Goal: Transaction & Acquisition: Book appointment/travel/reservation

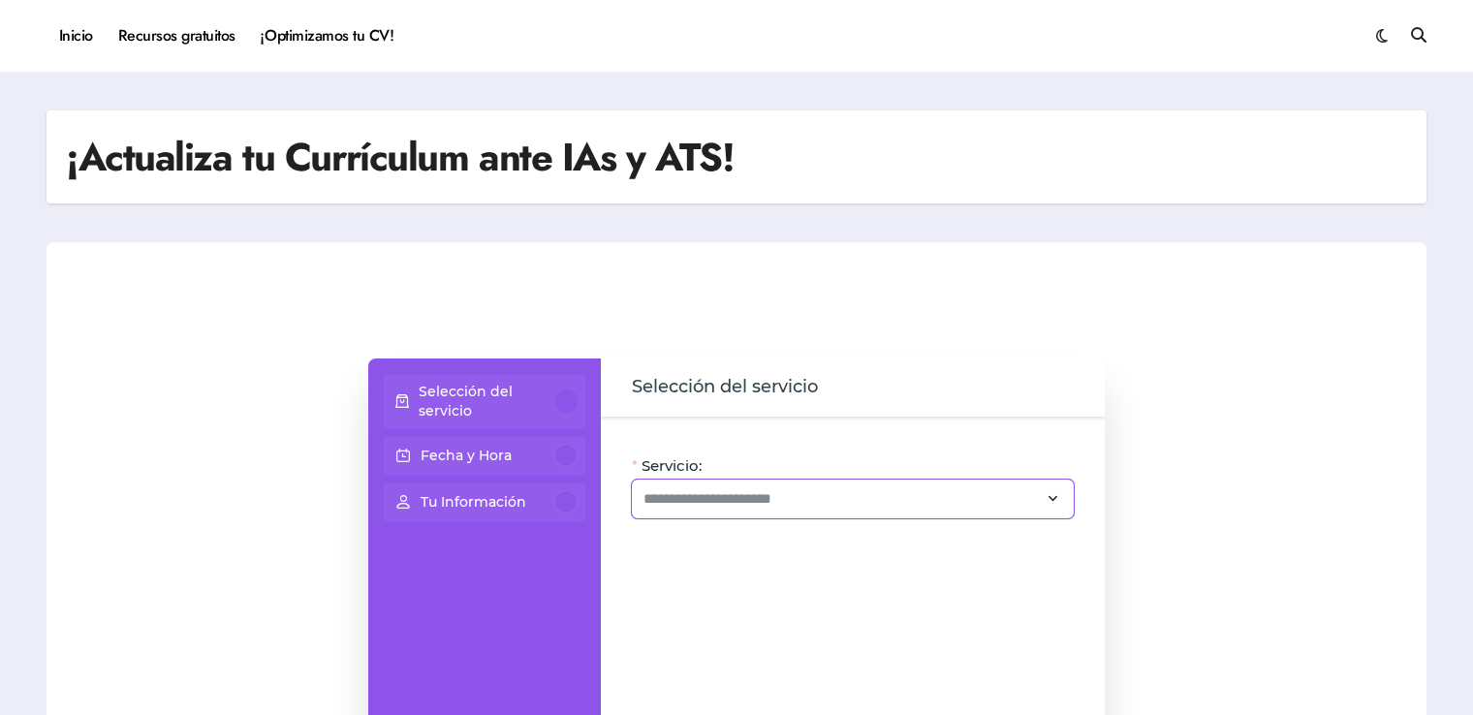
click at [1055, 501] on icon at bounding box center [1053, 499] width 17 height 26
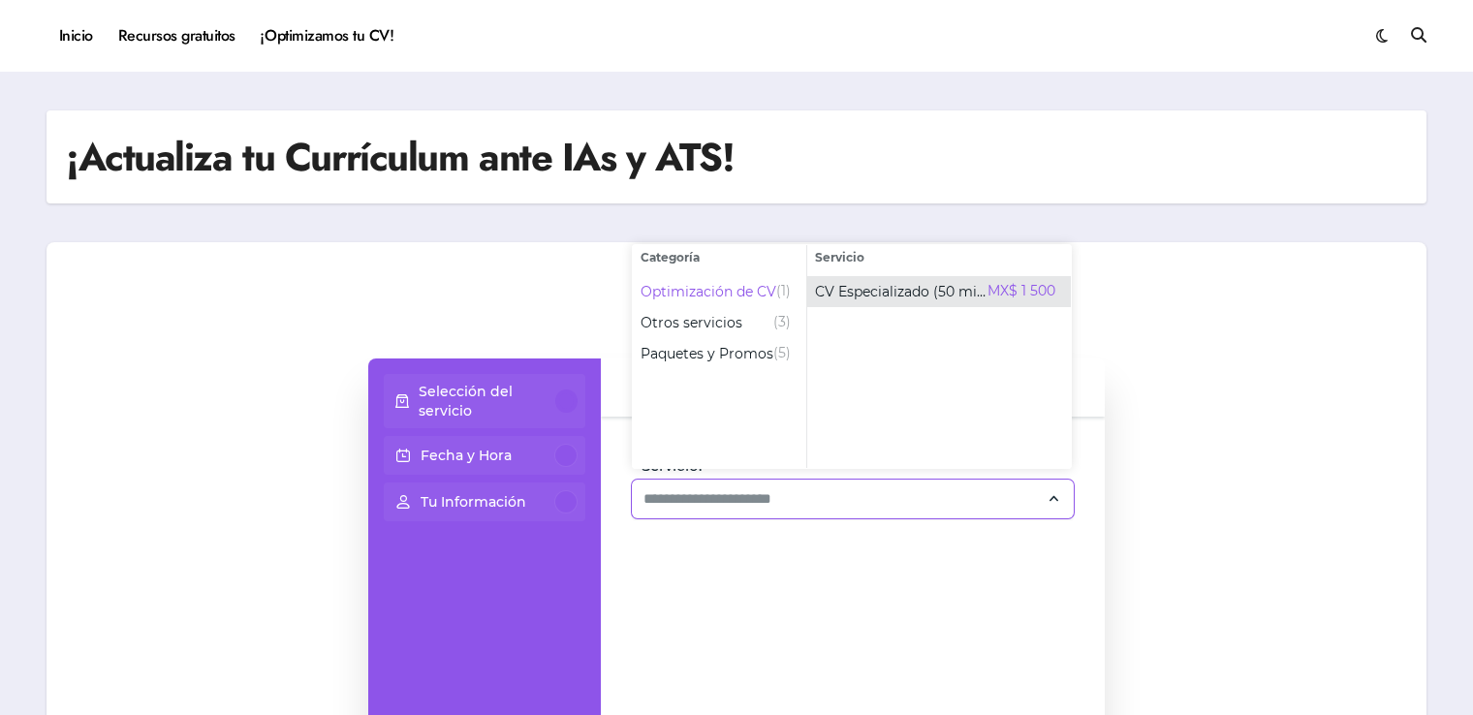
click at [828, 298] on span "CV Especializado (50 min)" at bounding box center [901, 291] width 173 height 19
type input "**********"
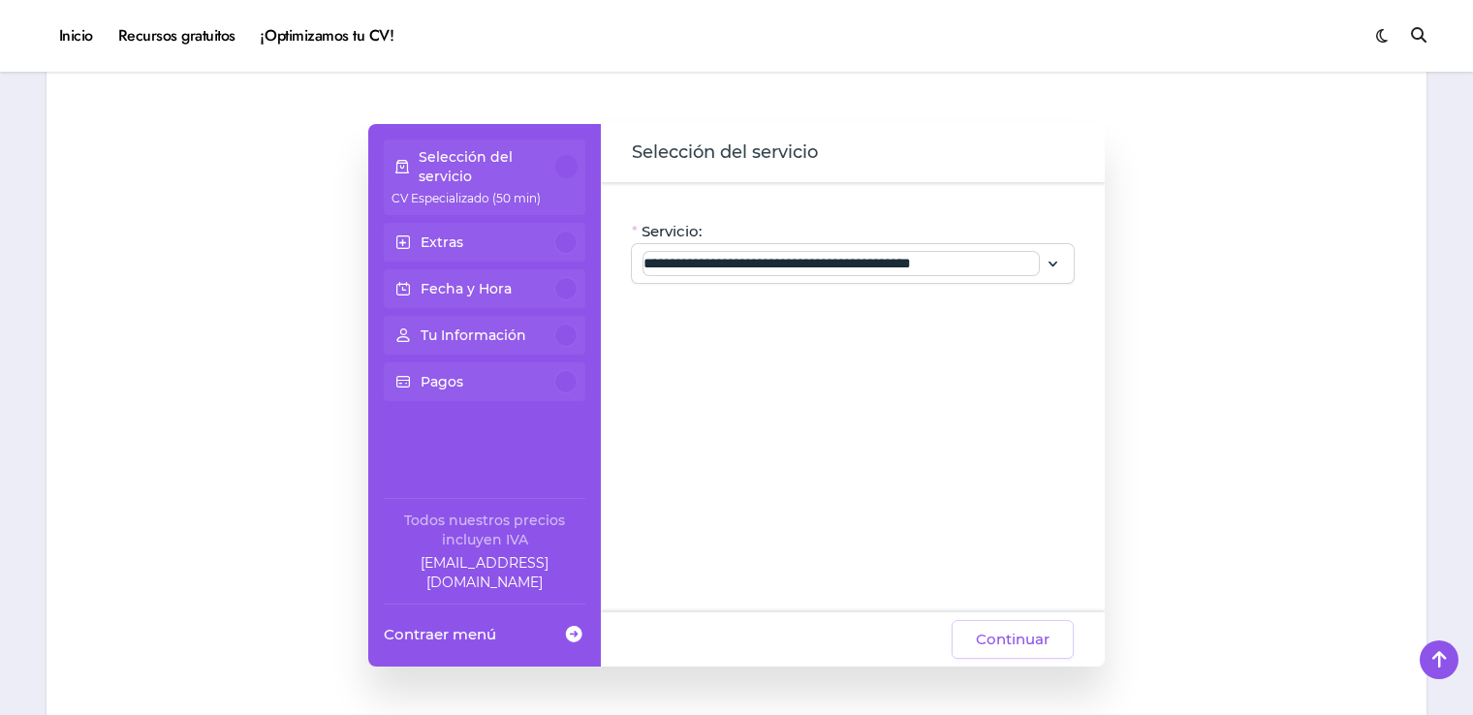
scroll to position [147, 0]
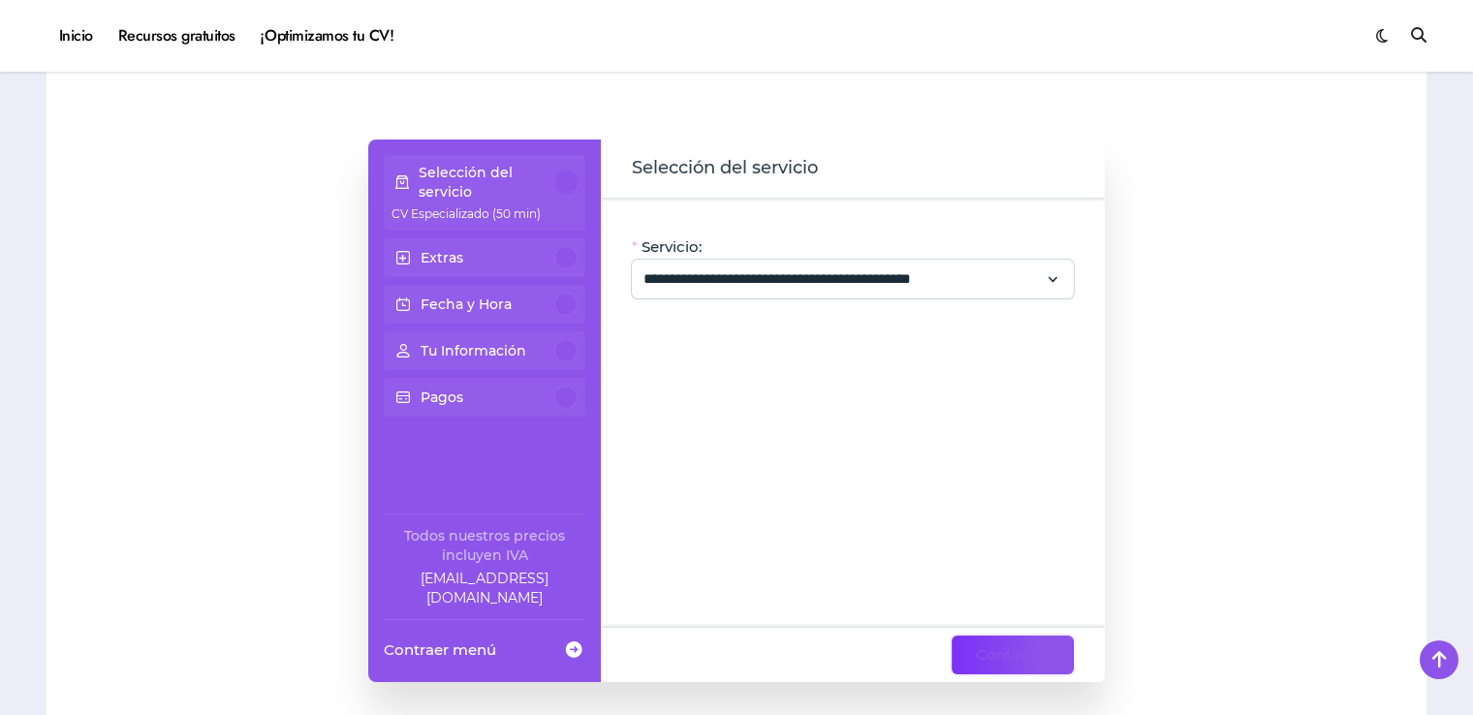
click at [1023, 659] on span "Continuar" at bounding box center [1013, 655] width 74 height 23
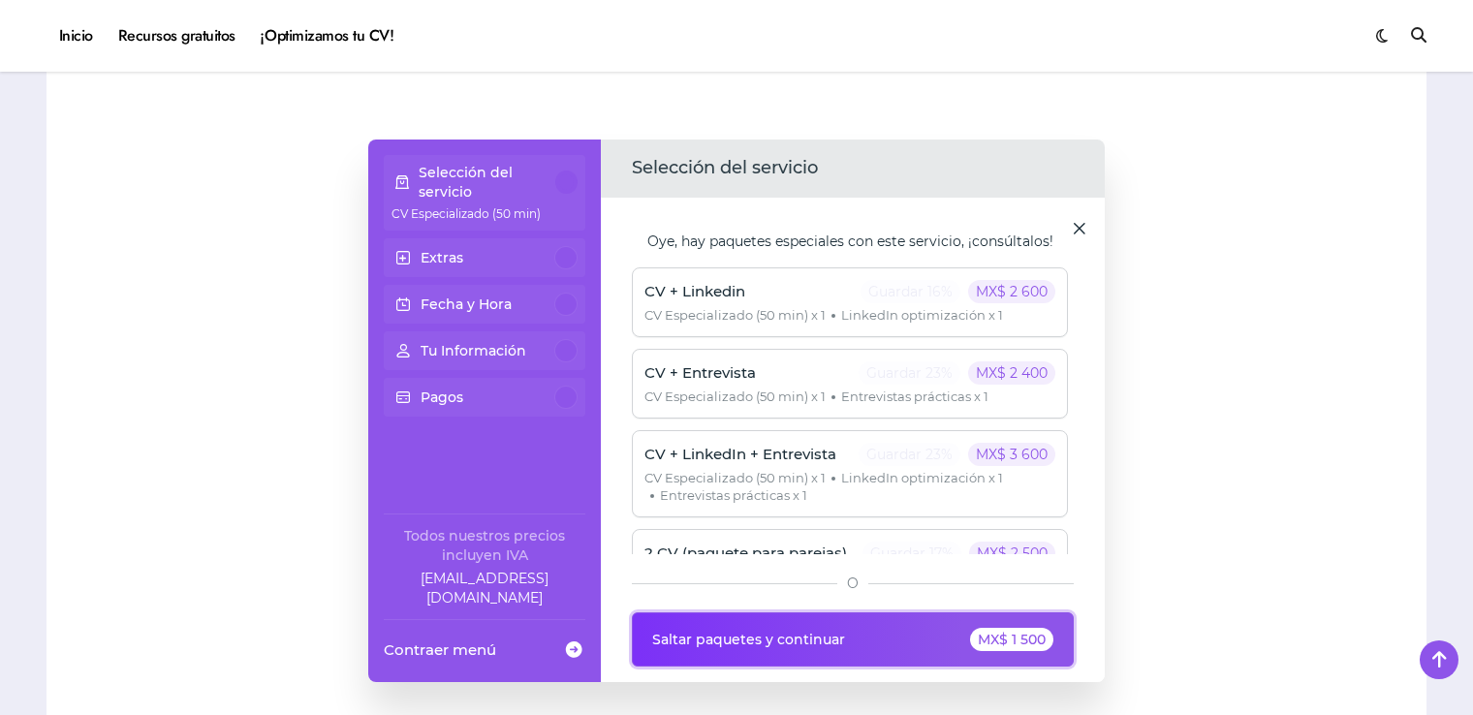
drag, startPoint x: 888, startPoint y: 649, endPoint x: 1199, endPoint y: 590, distance: 316.7
click at [1199, 590] on div "**********" at bounding box center [737, 411] width 1342 height 543
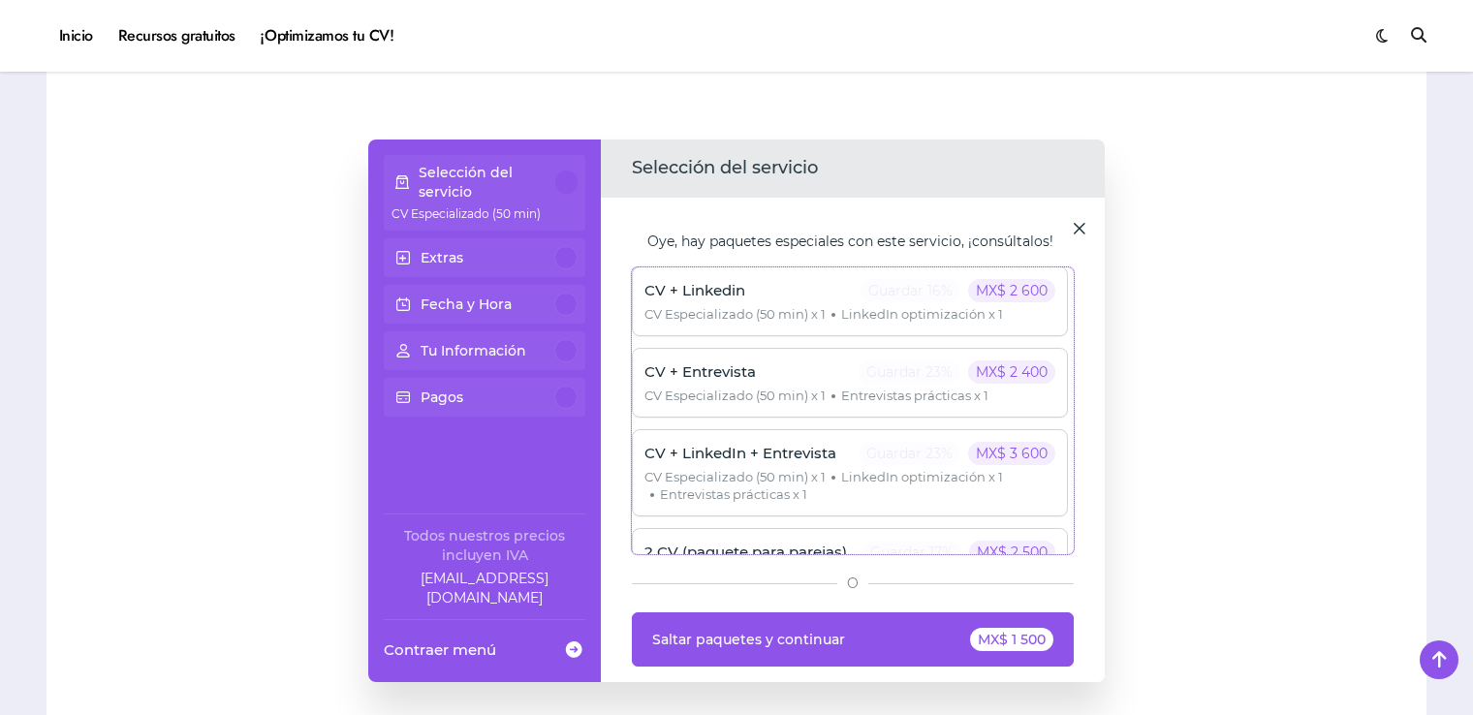
scroll to position [0, 0]
click at [908, 298] on p "Guardar 16%" at bounding box center [911, 291] width 100 height 23
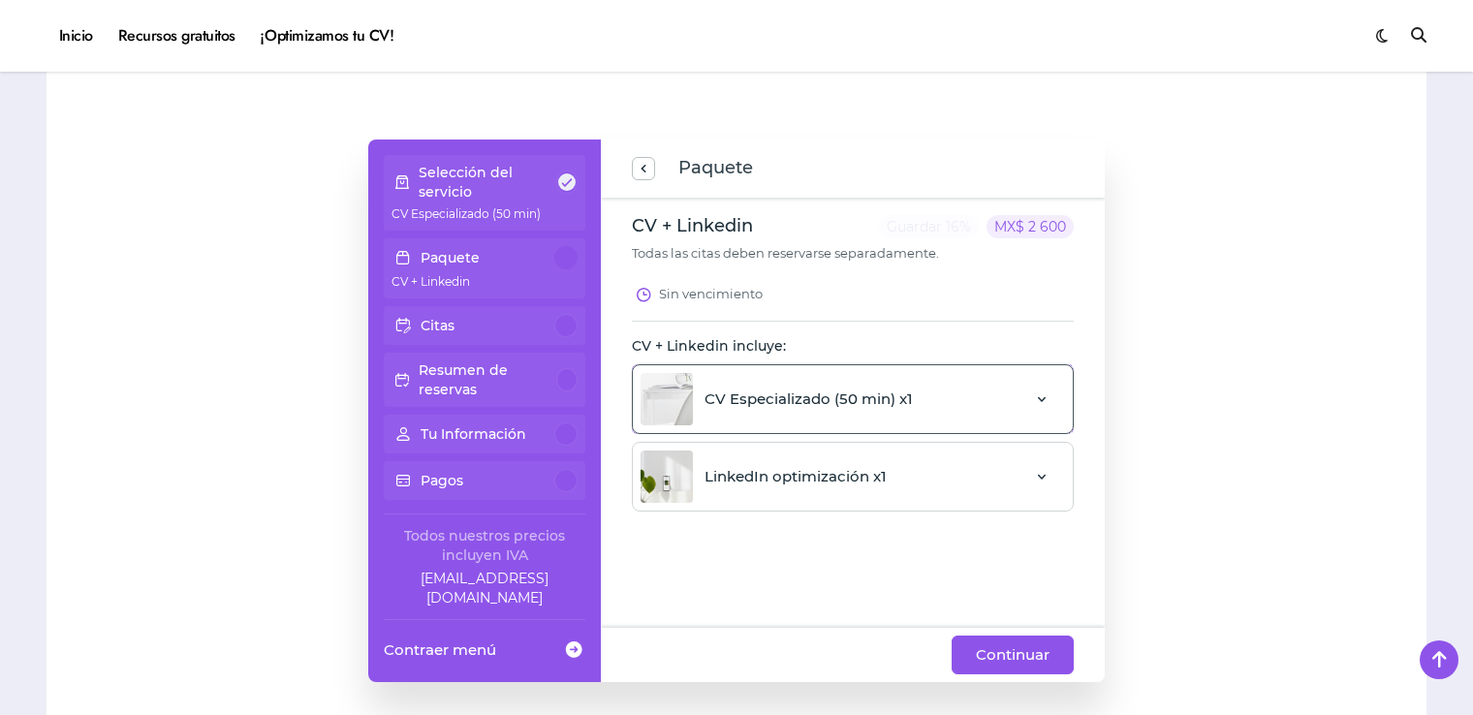
click at [1045, 405] on span at bounding box center [1042, 399] width 16 height 21
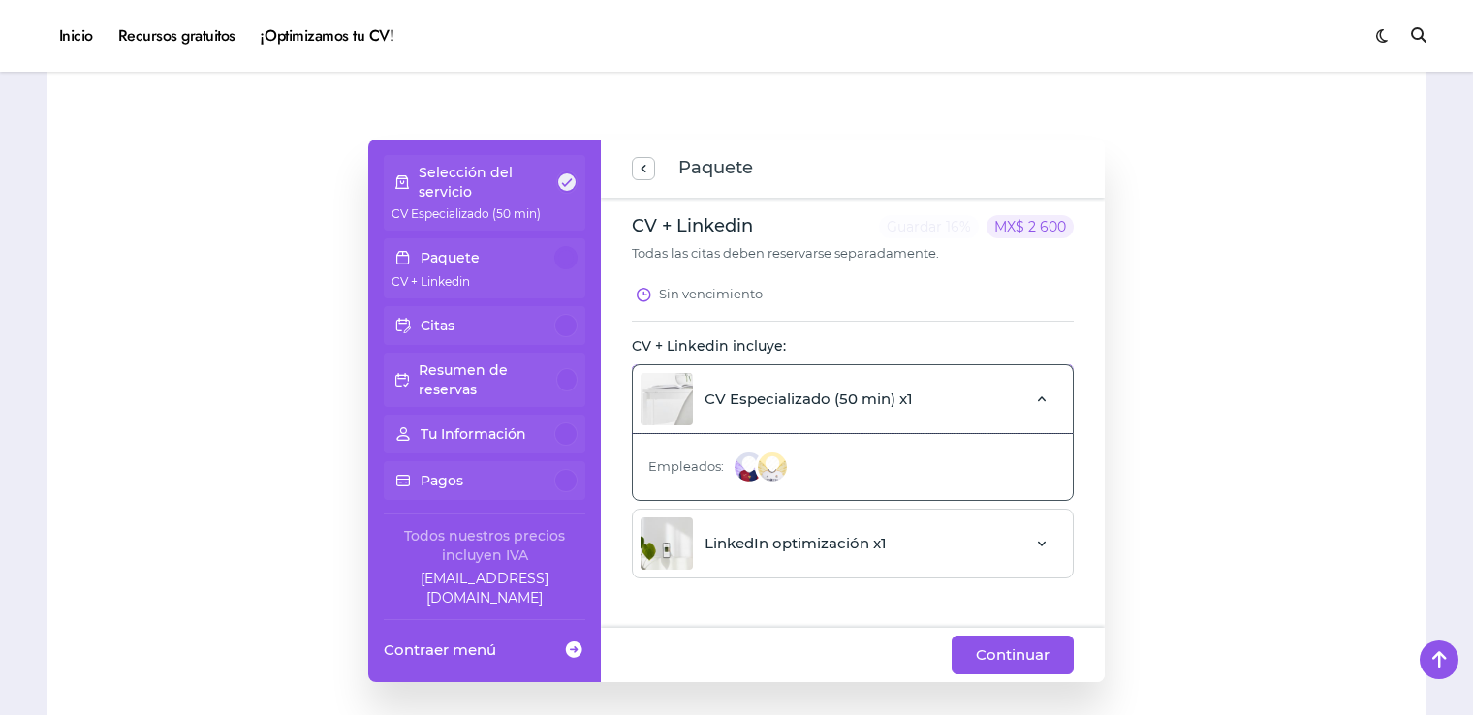
click at [1043, 402] on span at bounding box center [1042, 399] width 16 height 21
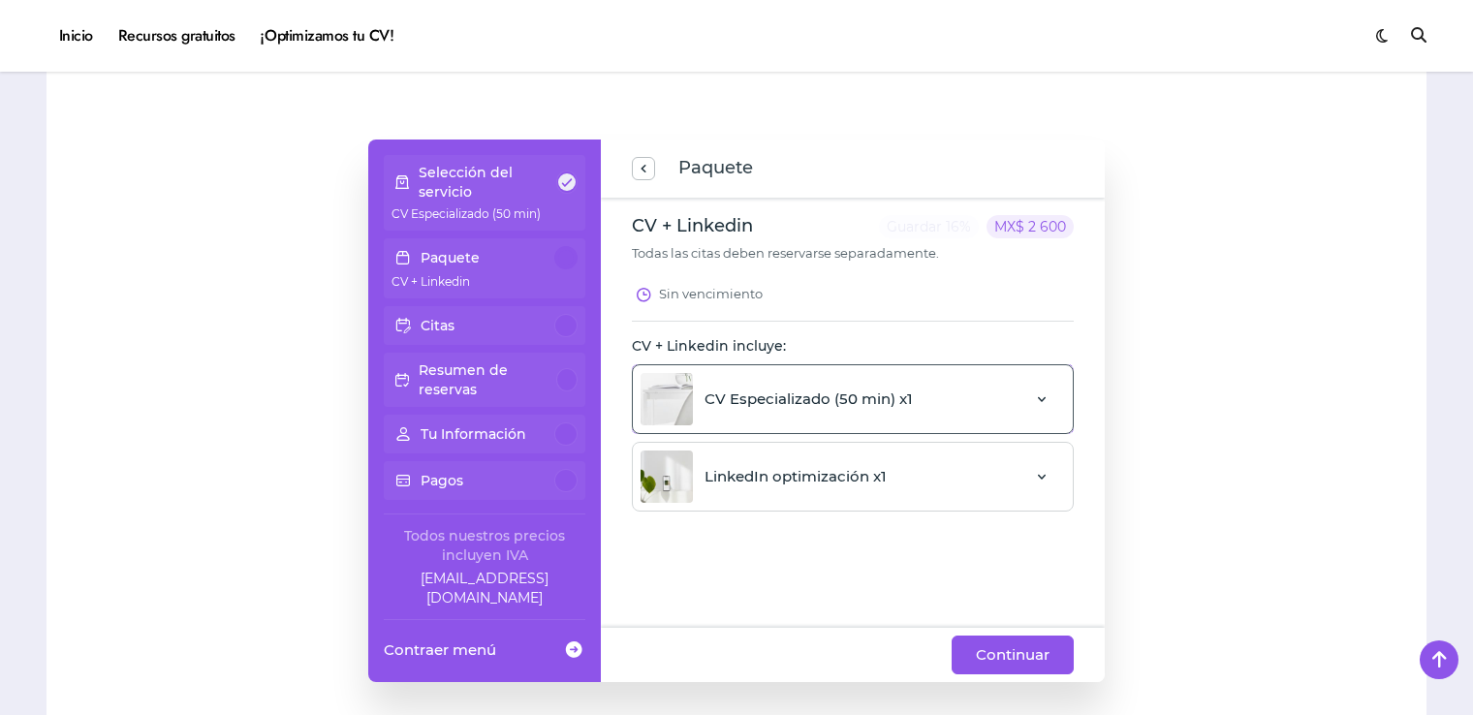
click at [1033, 401] on div at bounding box center [1042, 399] width 47 height 37
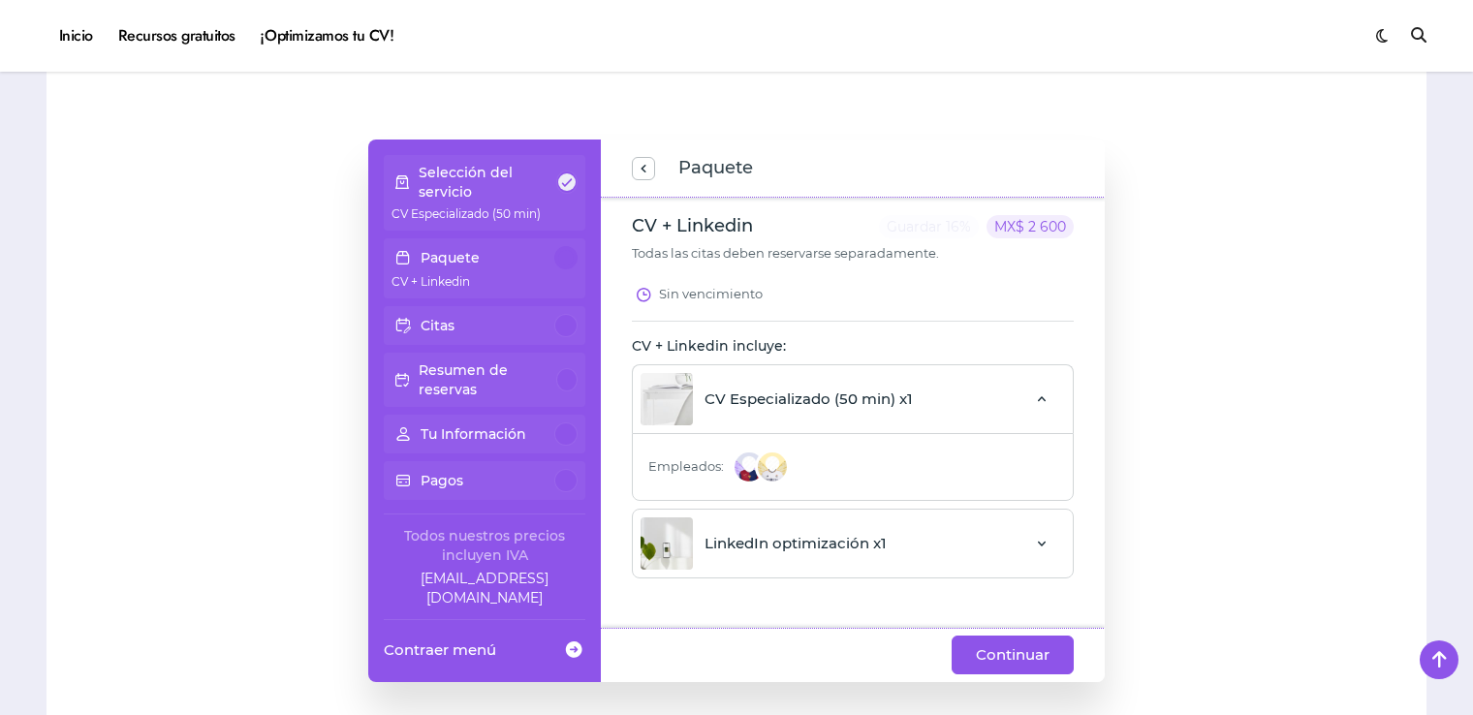
click at [783, 479] on div "Empleados:" at bounding box center [719, 467] width 173 height 66
click at [732, 461] on img at bounding box center [749, 467] width 35 height 35
click at [1049, 541] on span at bounding box center [1042, 543] width 16 height 21
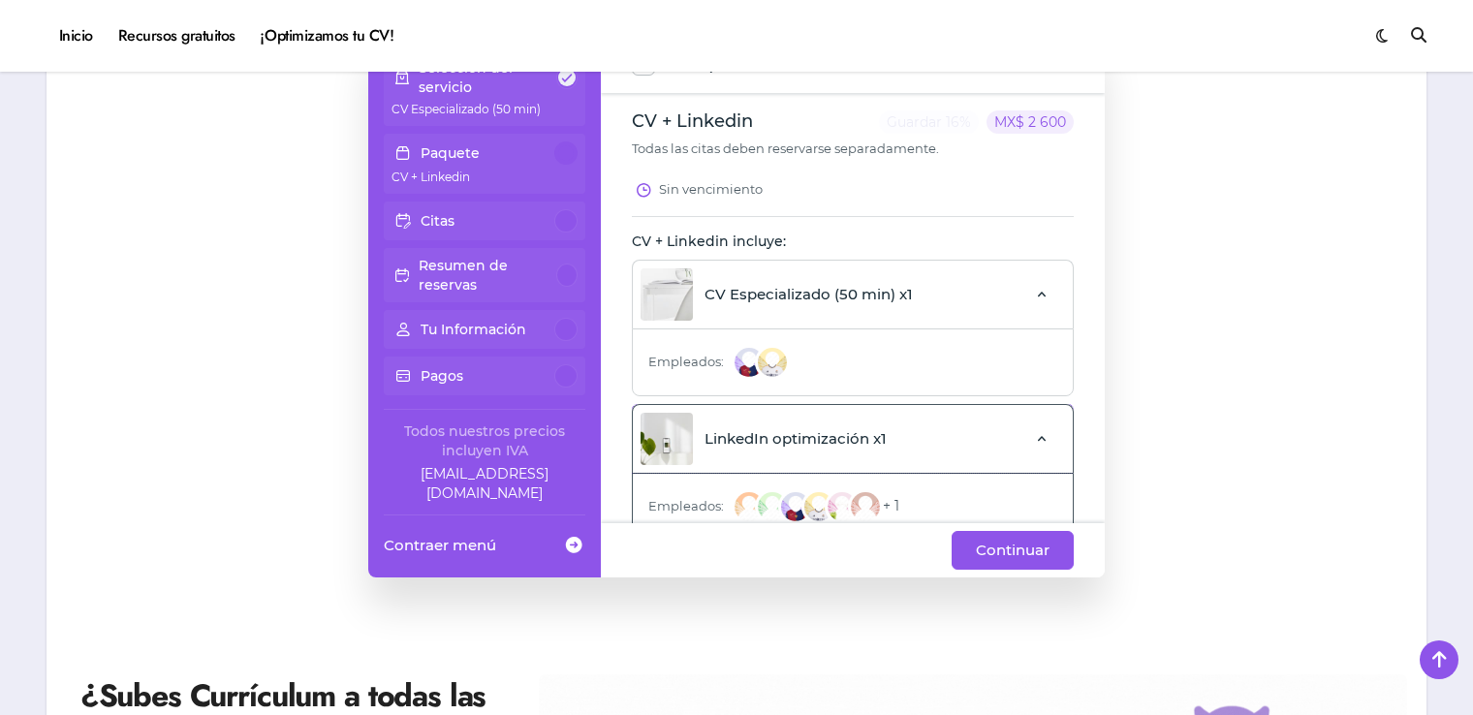
scroll to position [260, 0]
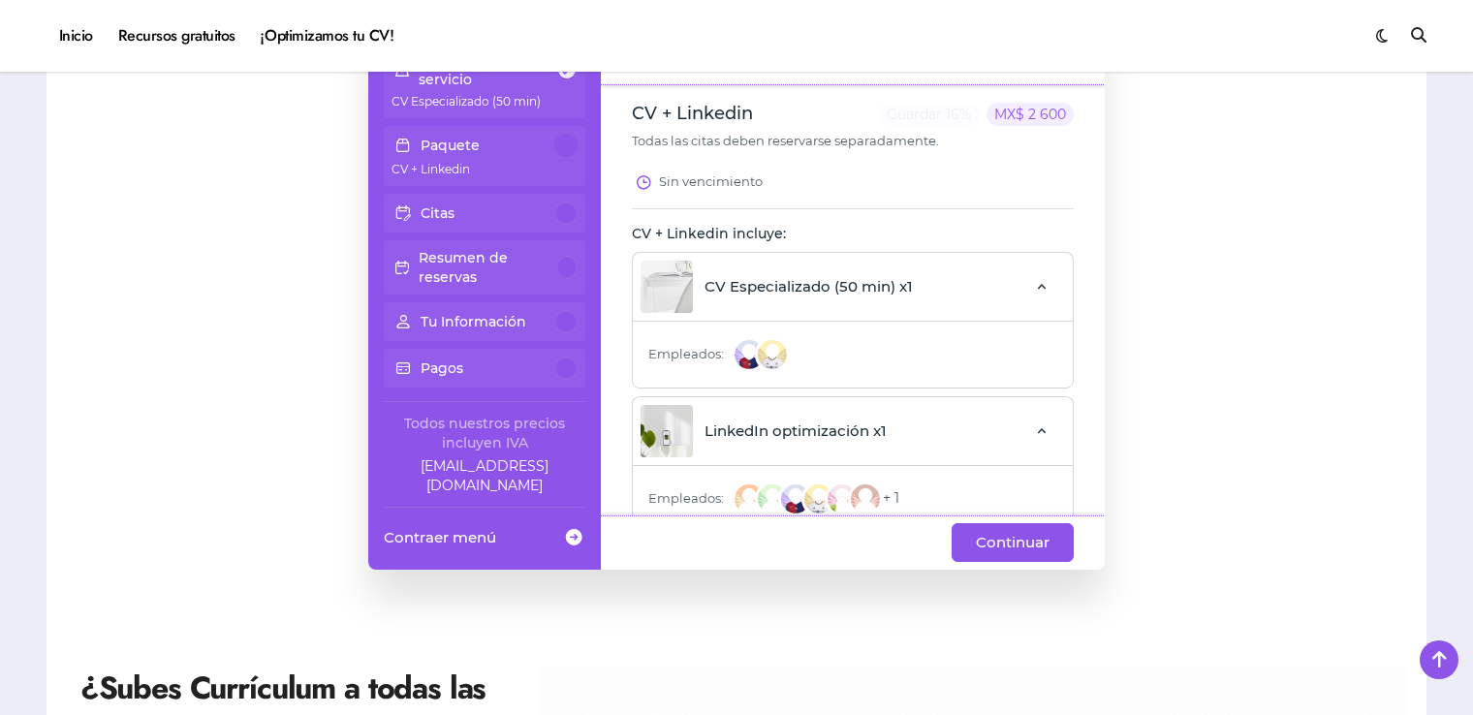
click at [851, 502] on img at bounding box center [865, 499] width 35 height 35
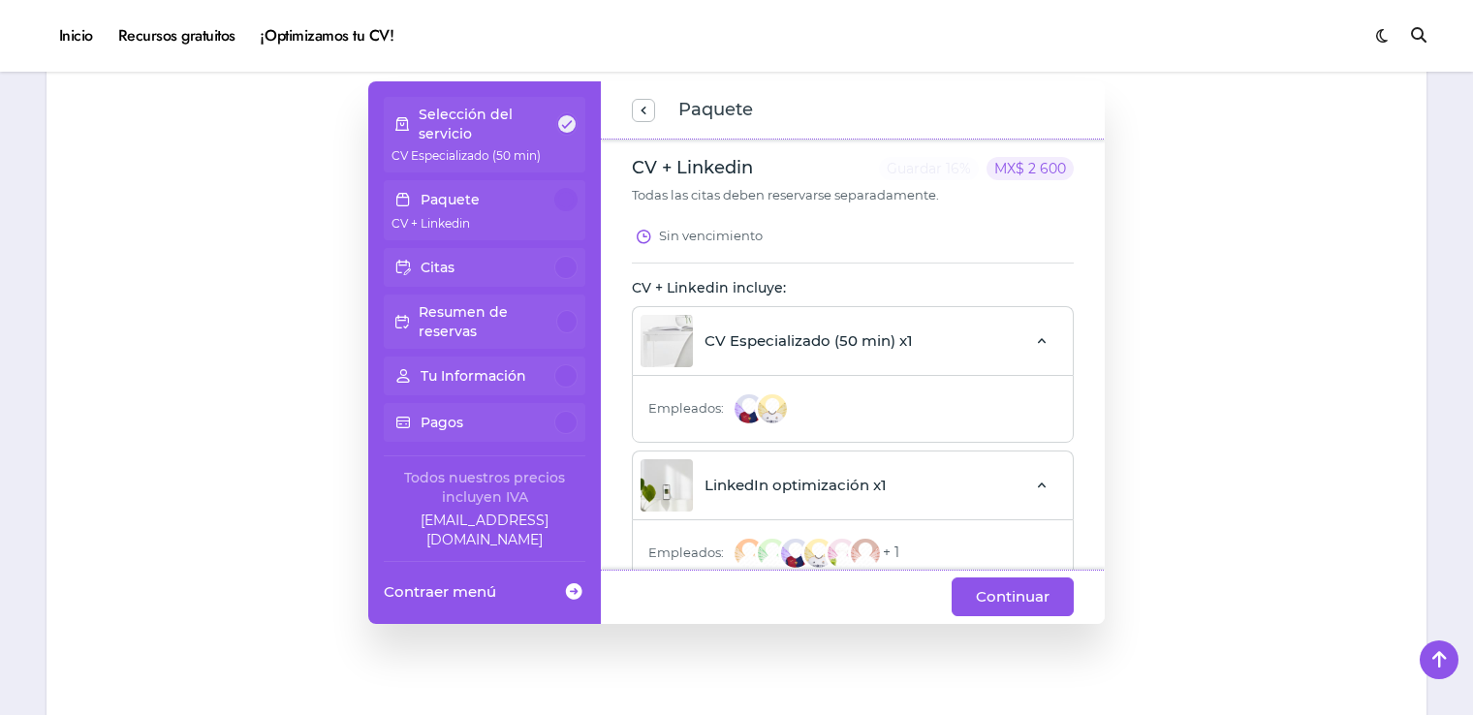
scroll to position [217, 0]
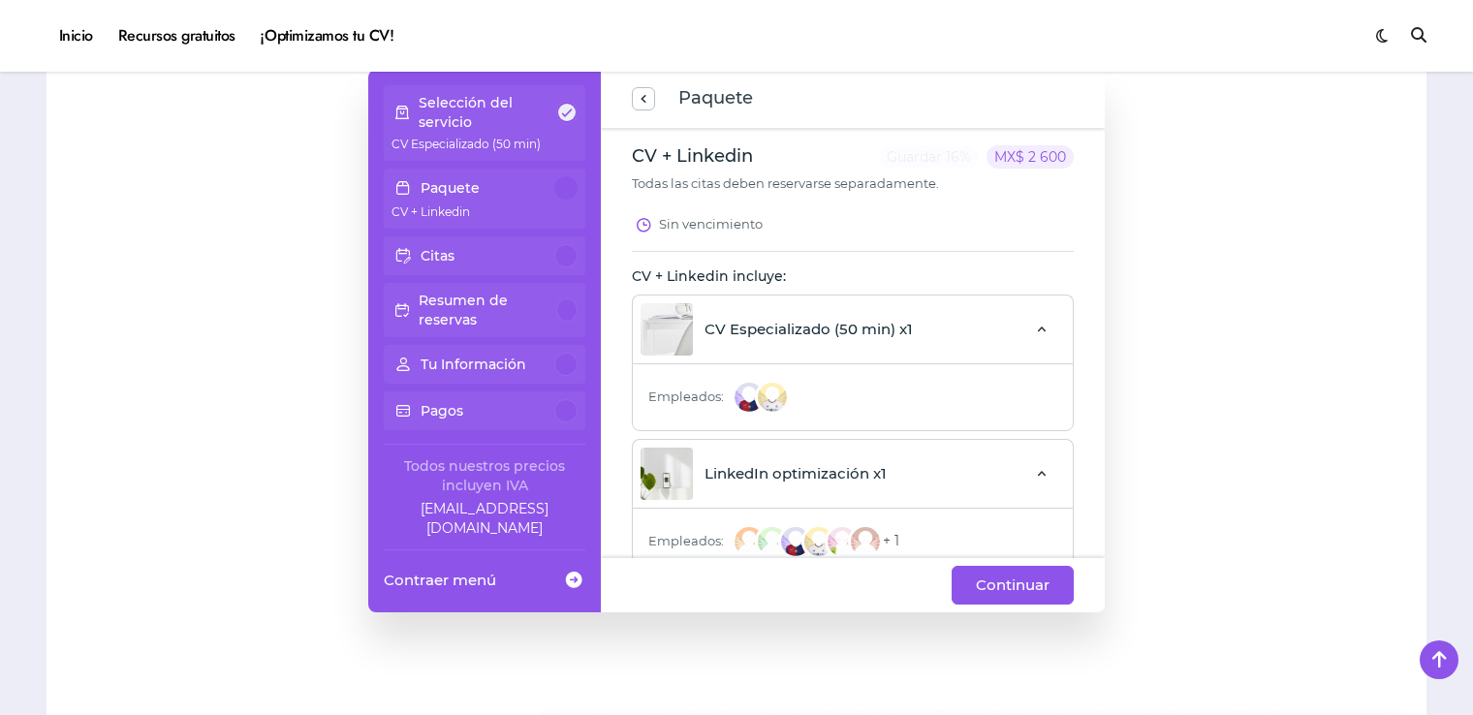
click at [655, 103] on span "Paquete" at bounding box center [853, 98] width 442 height 27
click at [650, 101] on span "previous step" at bounding box center [644, 99] width 16 height 26
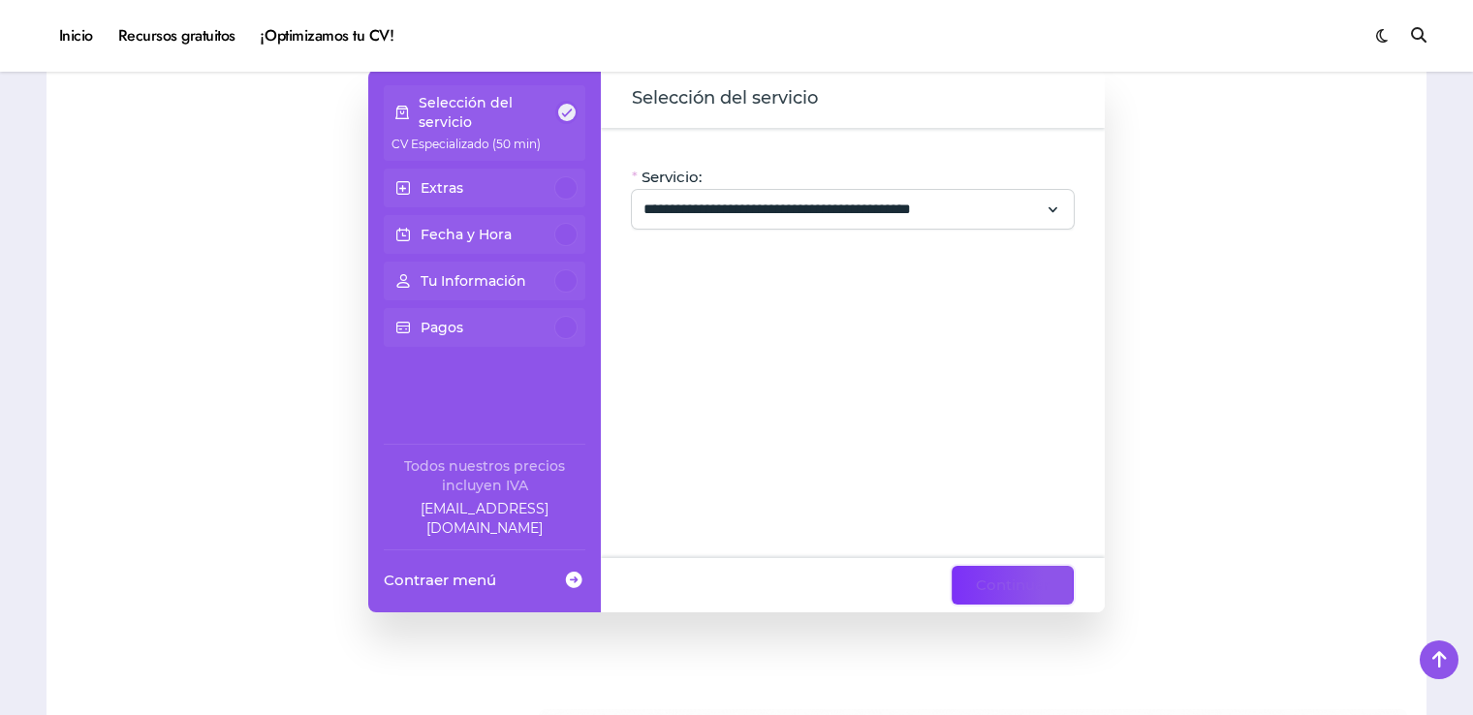
click at [1017, 577] on span "Continuar" at bounding box center [1013, 585] width 74 height 23
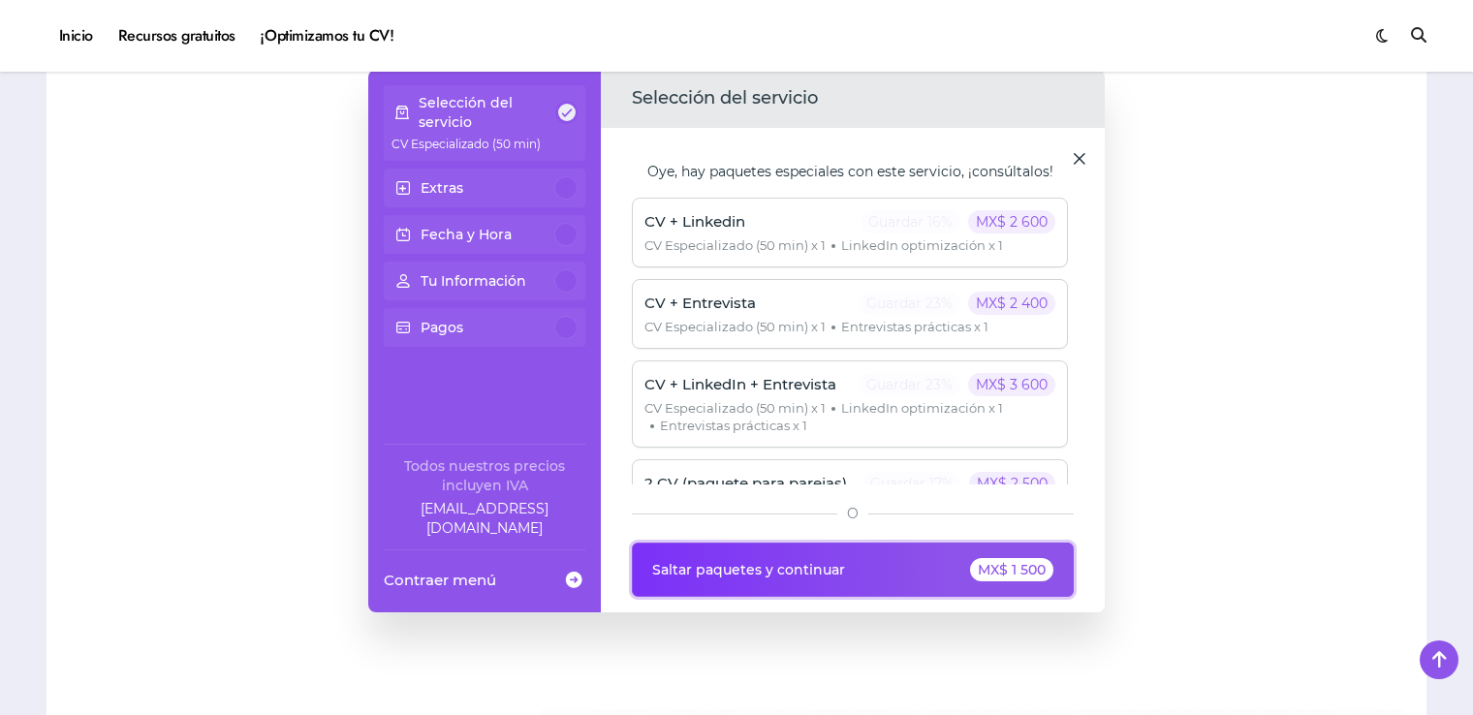
click at [975, 575] on div "MX$ 1 500" at bounding box center [1011, 569] width 83 height 23
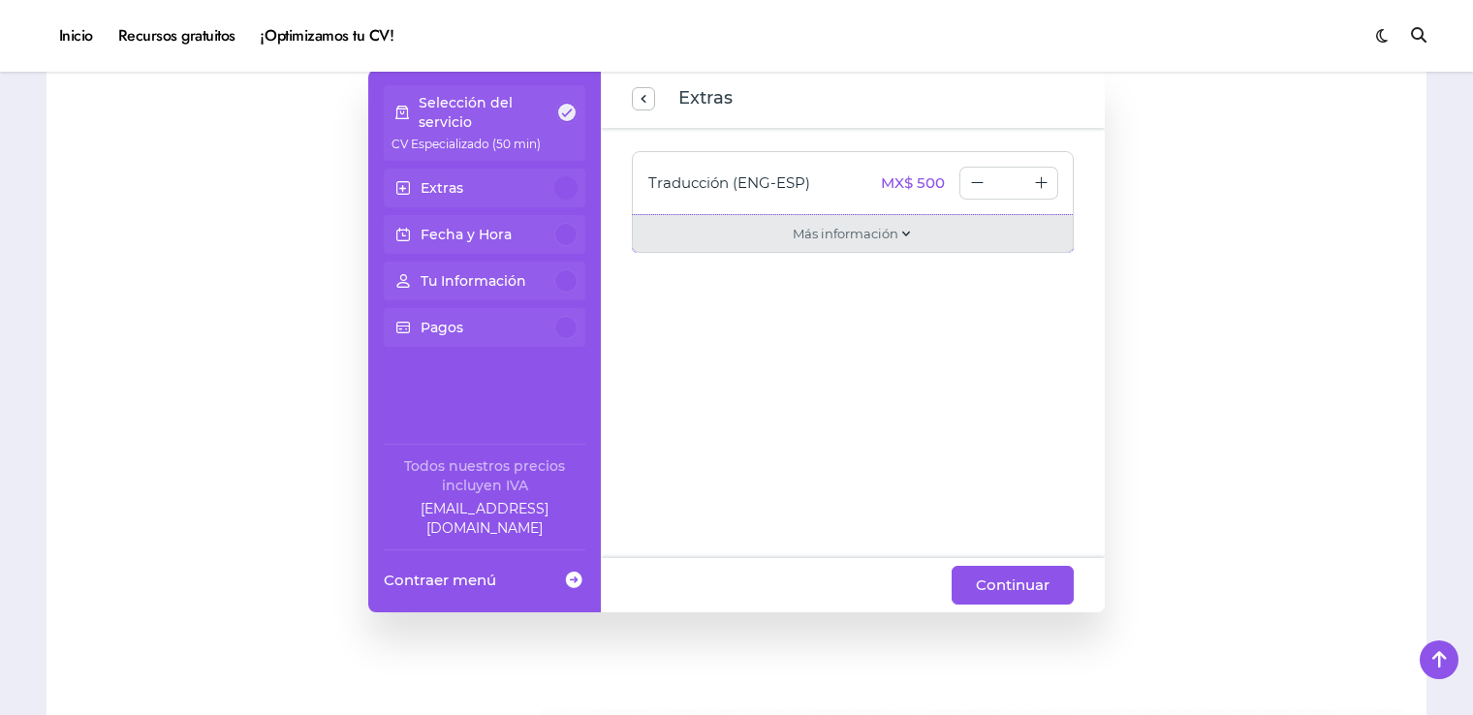
click at [856, 231] on span "Más información" at bounding box center [846, 233] width 106 height 19
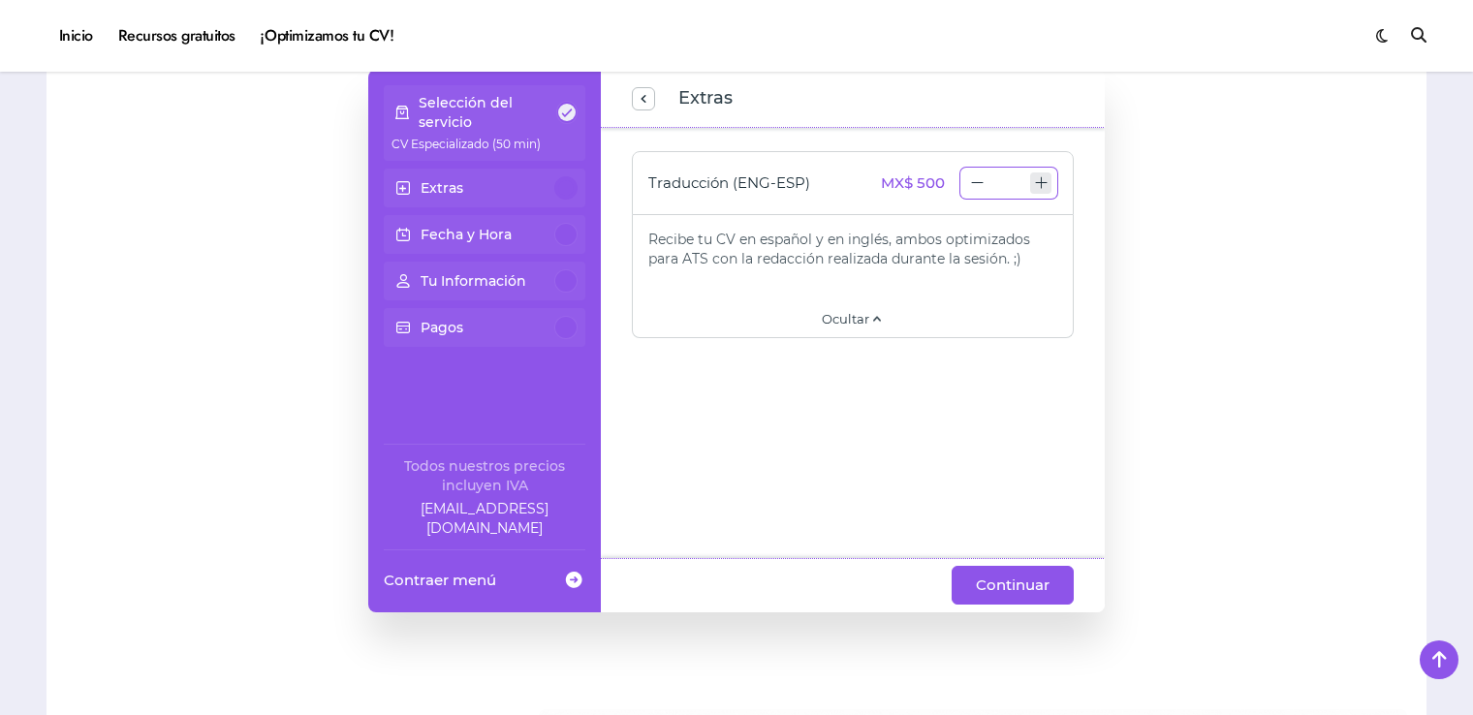
click at [1033, 174] on icon "increase number" at bounding box center [1040, 183] width 21 height 21
type input "*"
click at [975, 185] on icon "decrease number" at bounding box center [977, 182] width 15 height 15
click at [982, 188] on icon "decrease number" at bounding box center [977, 182] width 15 height 15
click at [1010, 582] on span "Continuar" at bounding box center [1013, 585] width 74 height 23
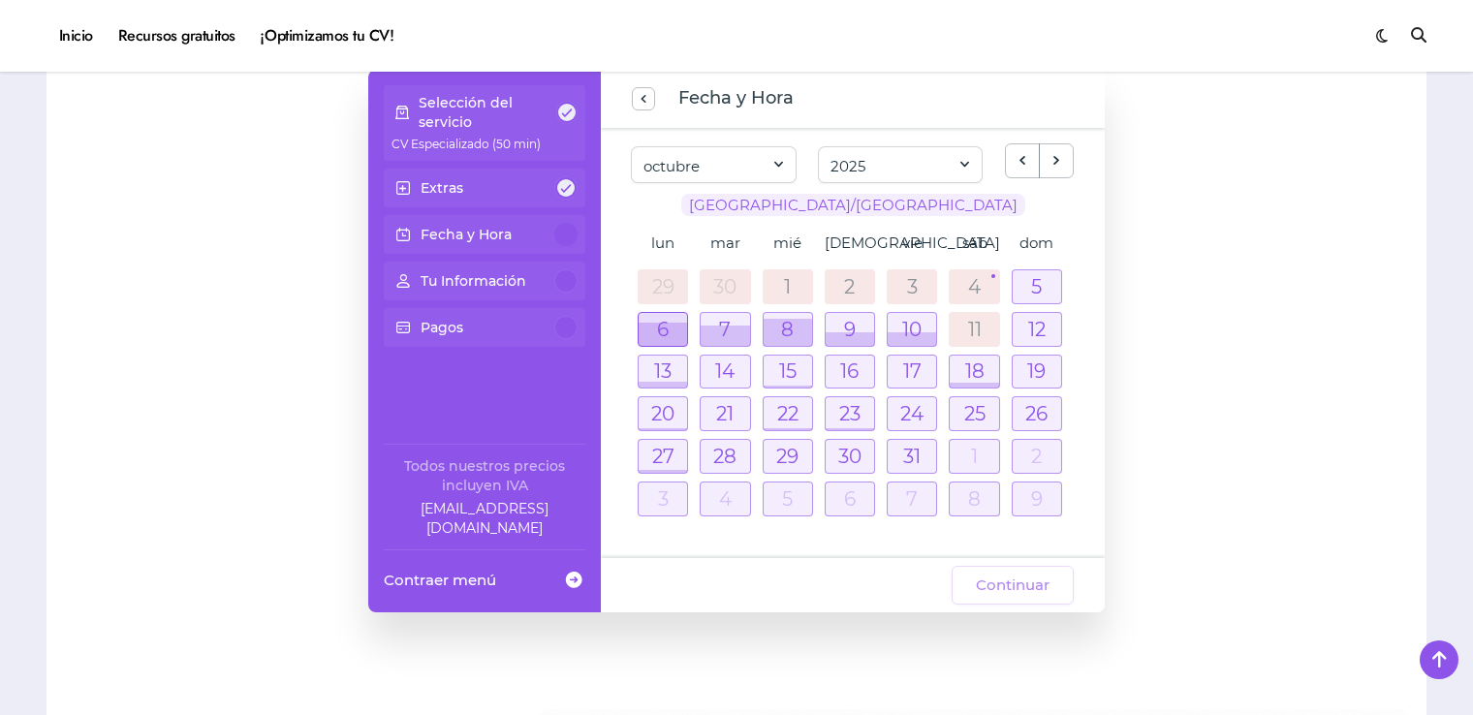
click at [654, 323] on div at bounding box center [663, 334] width 48 height 22
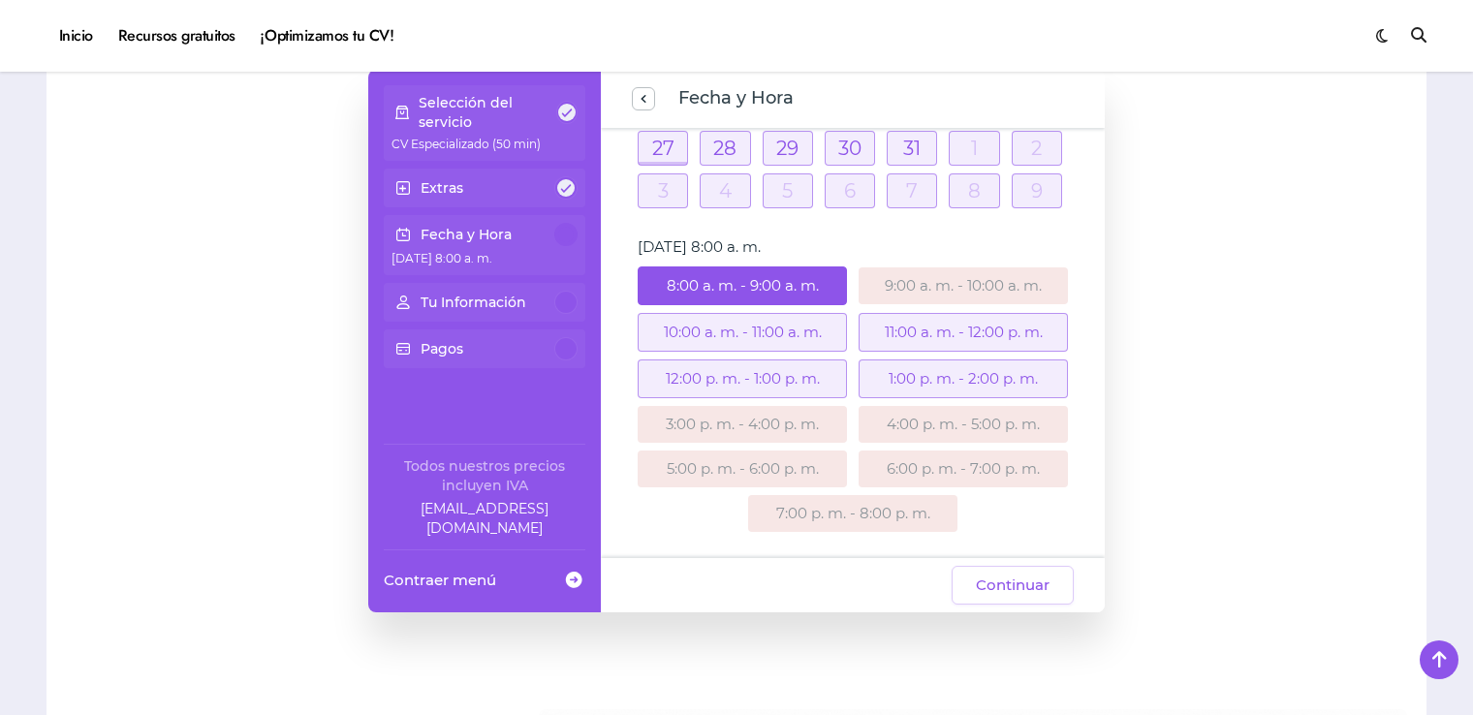
scroll to position [312, 0]
click at [817, 323] on div "10:00 a. m. - 11:00 a. m." at bounding box center [742, 328] width 209 height 39
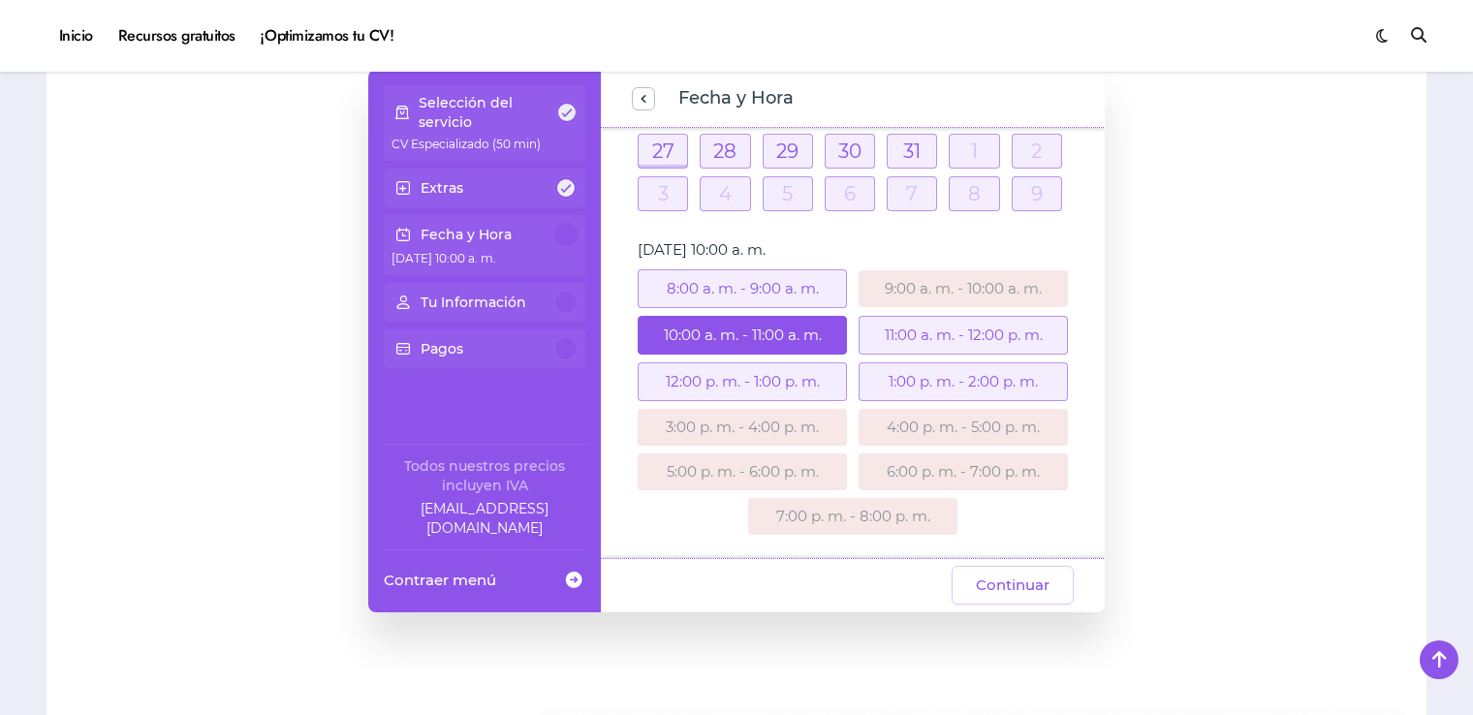
scroll to position [303, 0]
click at [1017, 587] on span "Continuar" at bounding box center [1013, 585] width 74 height 23
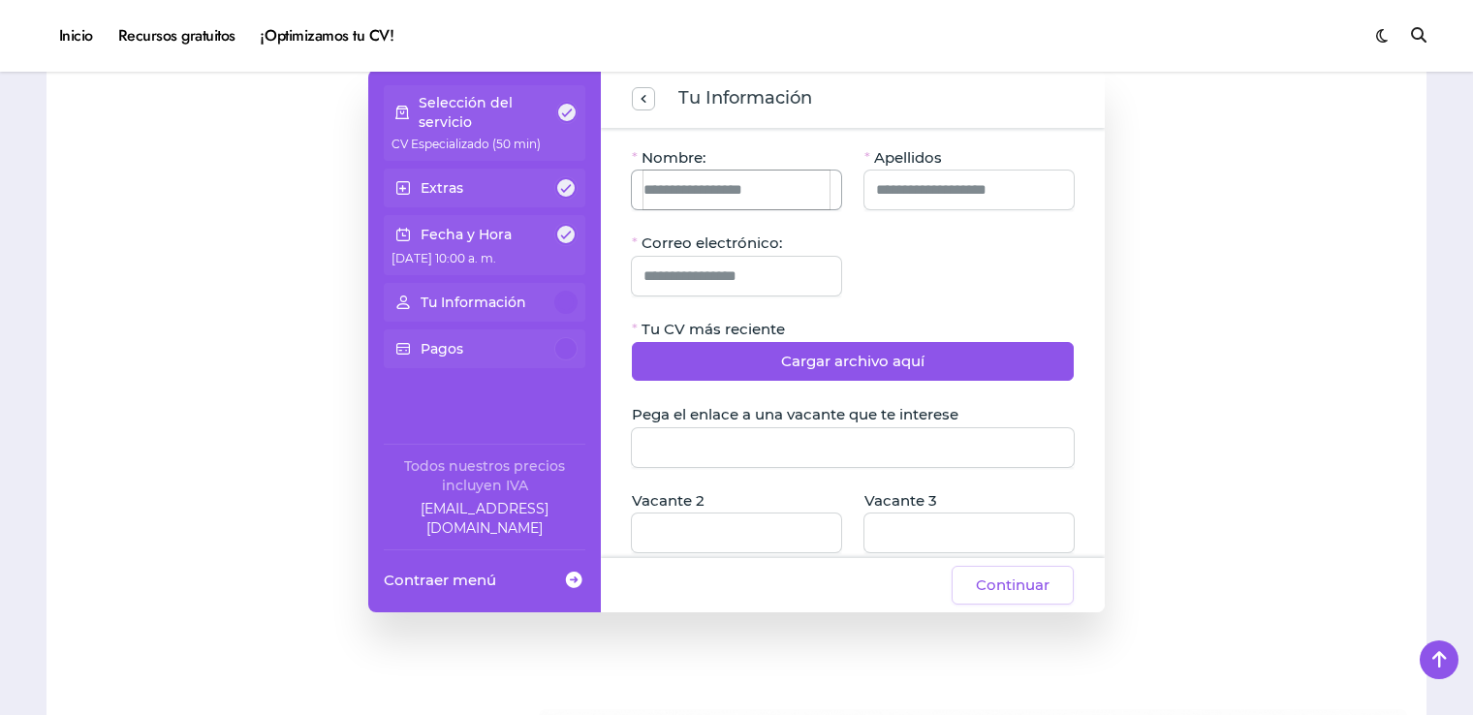
click at [798, 200] on input "Nombre:" at bounding box center [737, 190] width 186 height 39
type input "******"
type input "**********"
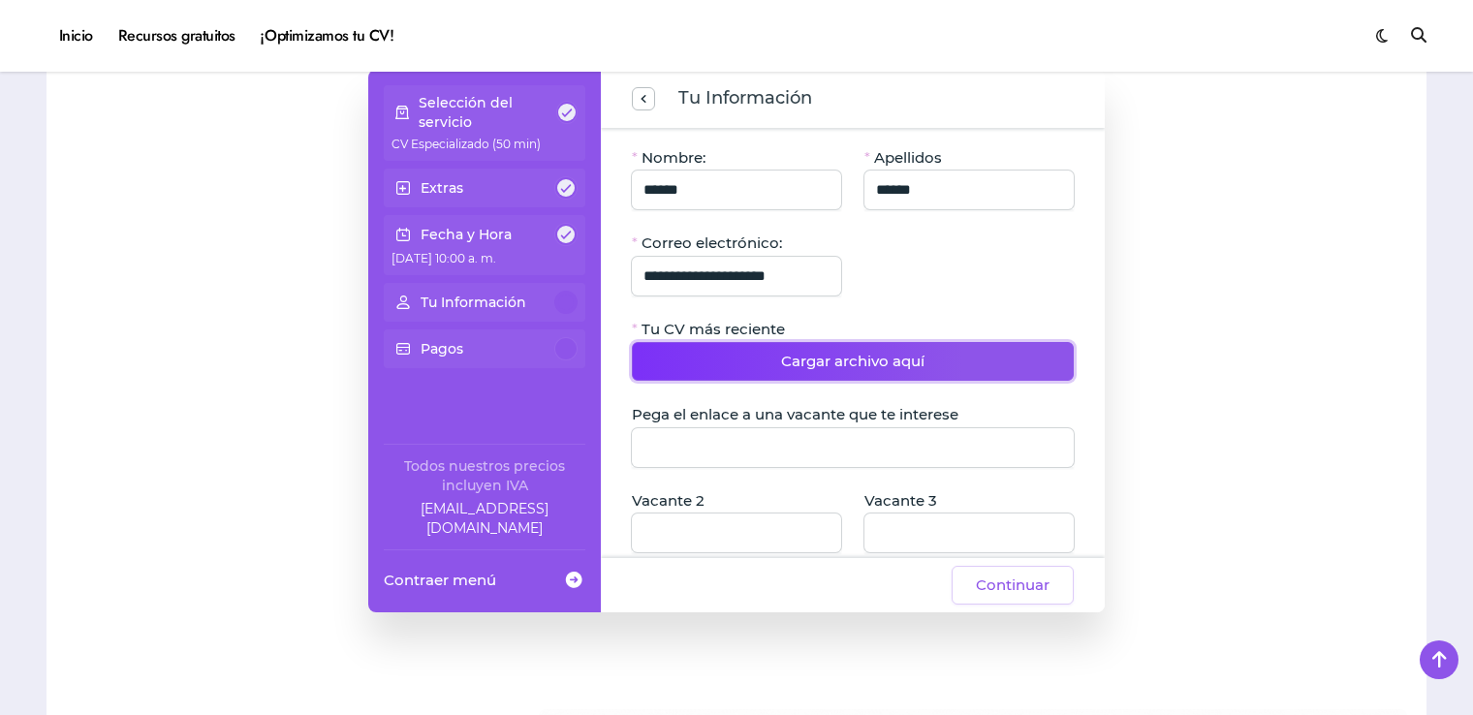
click at [843, 370] on span "Cargar archivo aquí" at bounding box center [852, 361] width 143 height 23
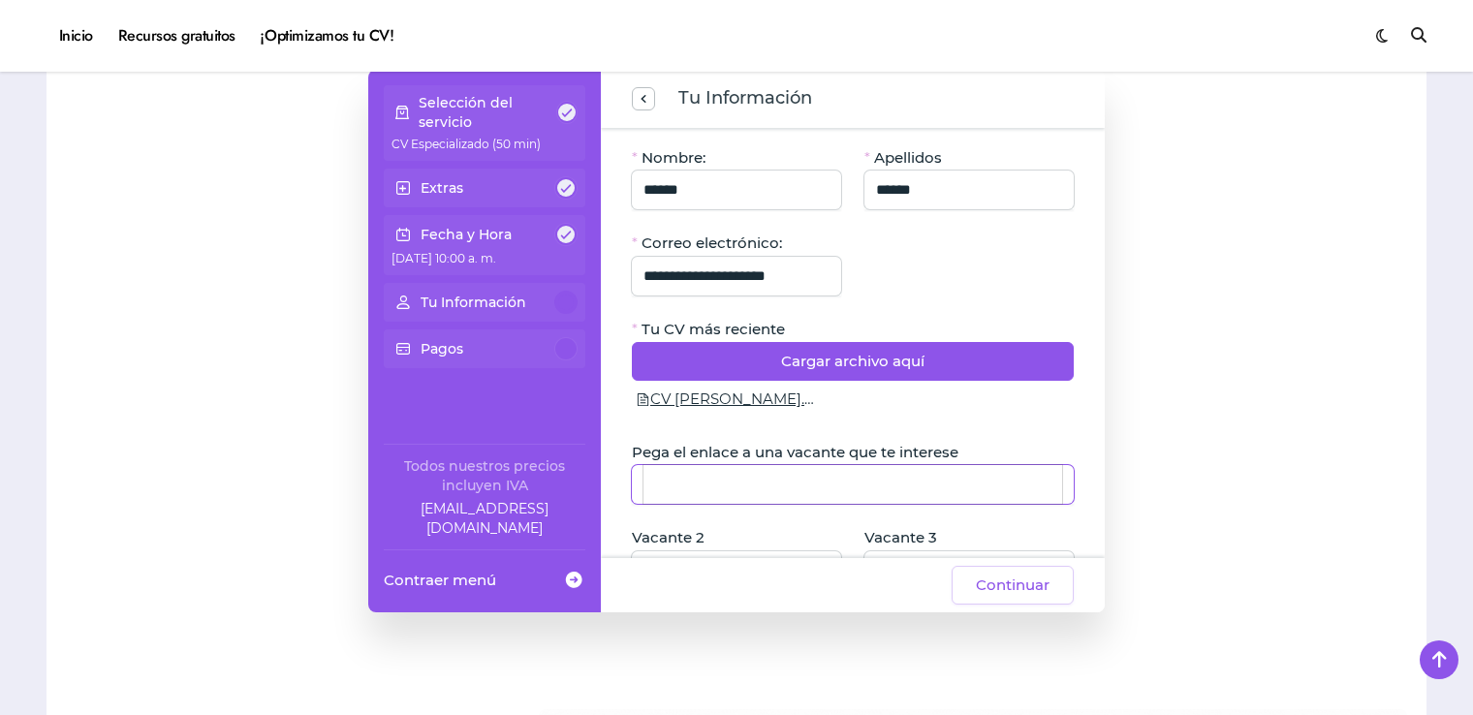
click at [756, 487] on input "Pega el enlace a una vacante que te interese" at bounding box center [853, 484] width 419 height 39
paste input "**********"
type input "**********"
paste input "**********"
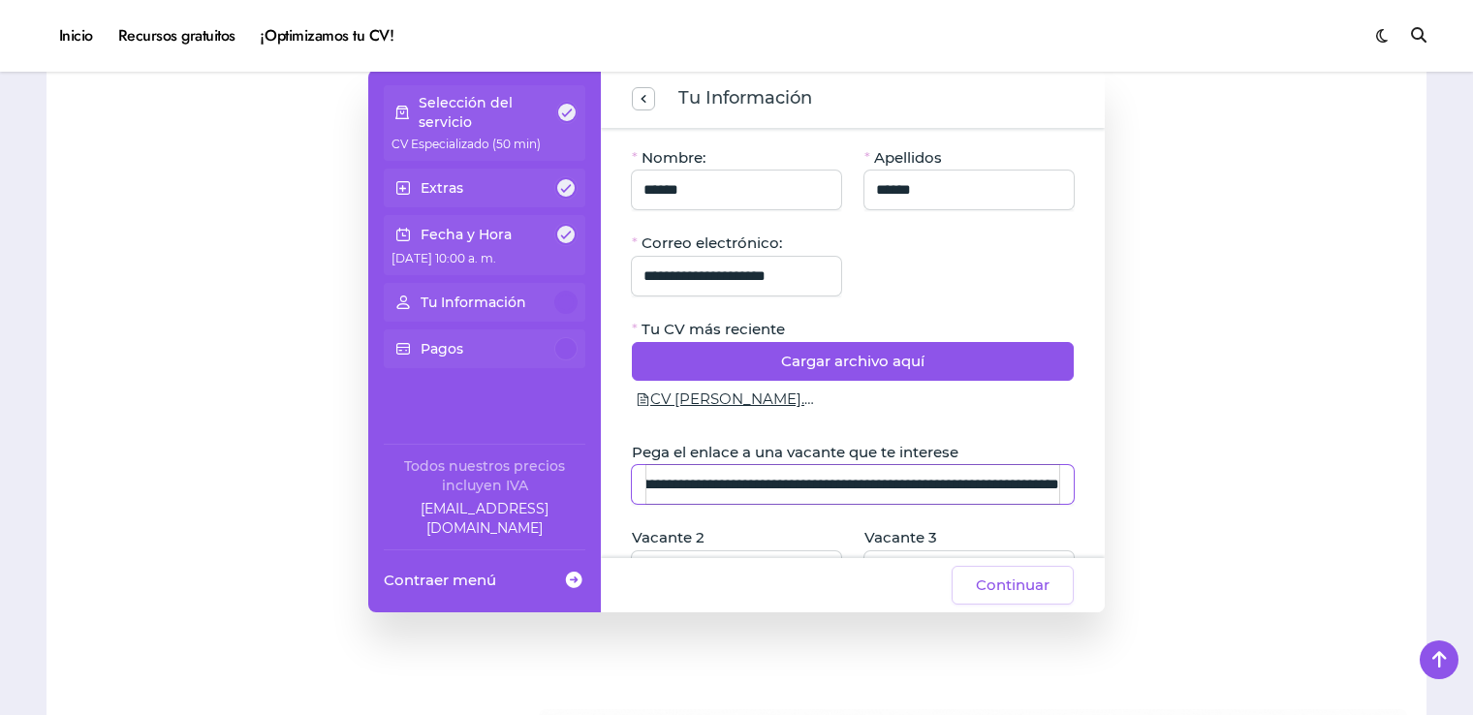
scroll to position [0, 1741]
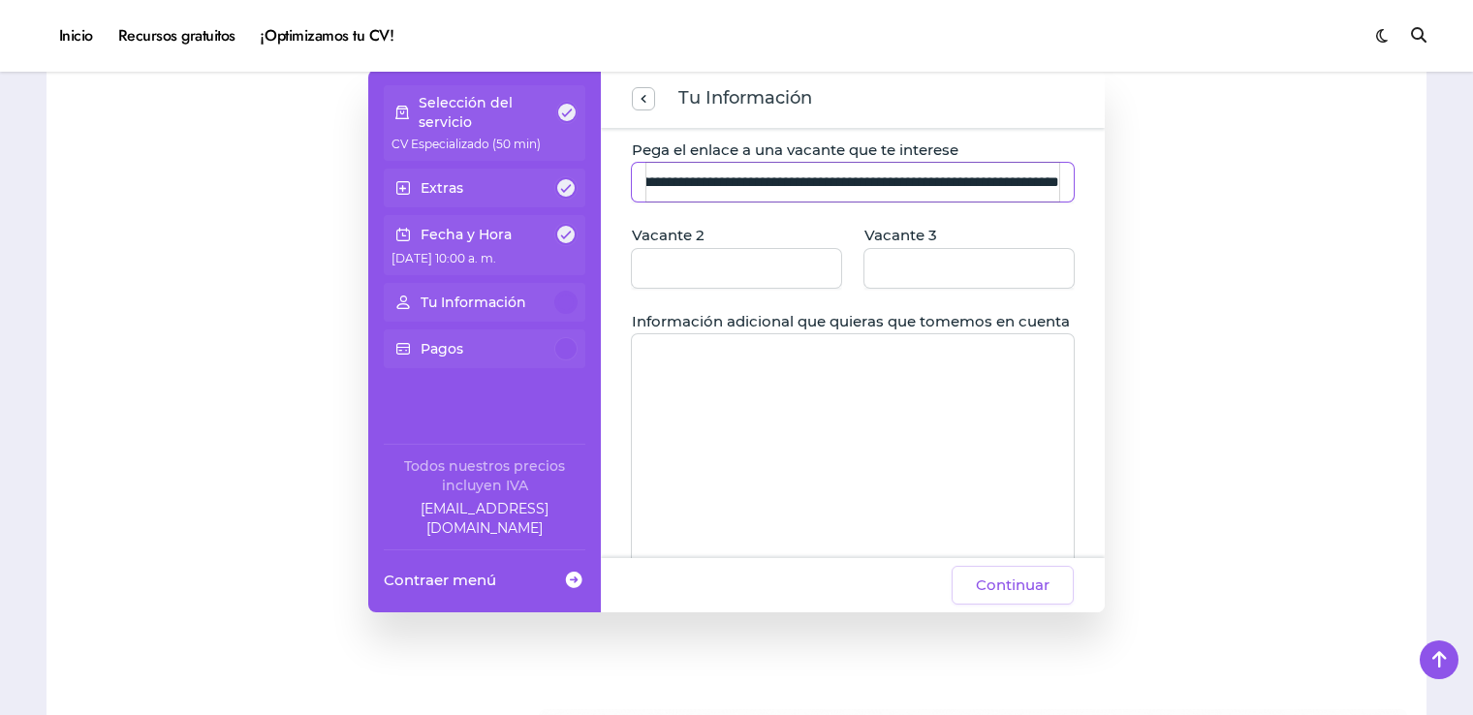
drag, startPoint x: 650, startPoint y: 479, endPoint x: 1189, endPoint y: 554, distance: 544.2
click at [1189, 554] on div "**********" at bounding box center [737, 341] width 1342 height 543
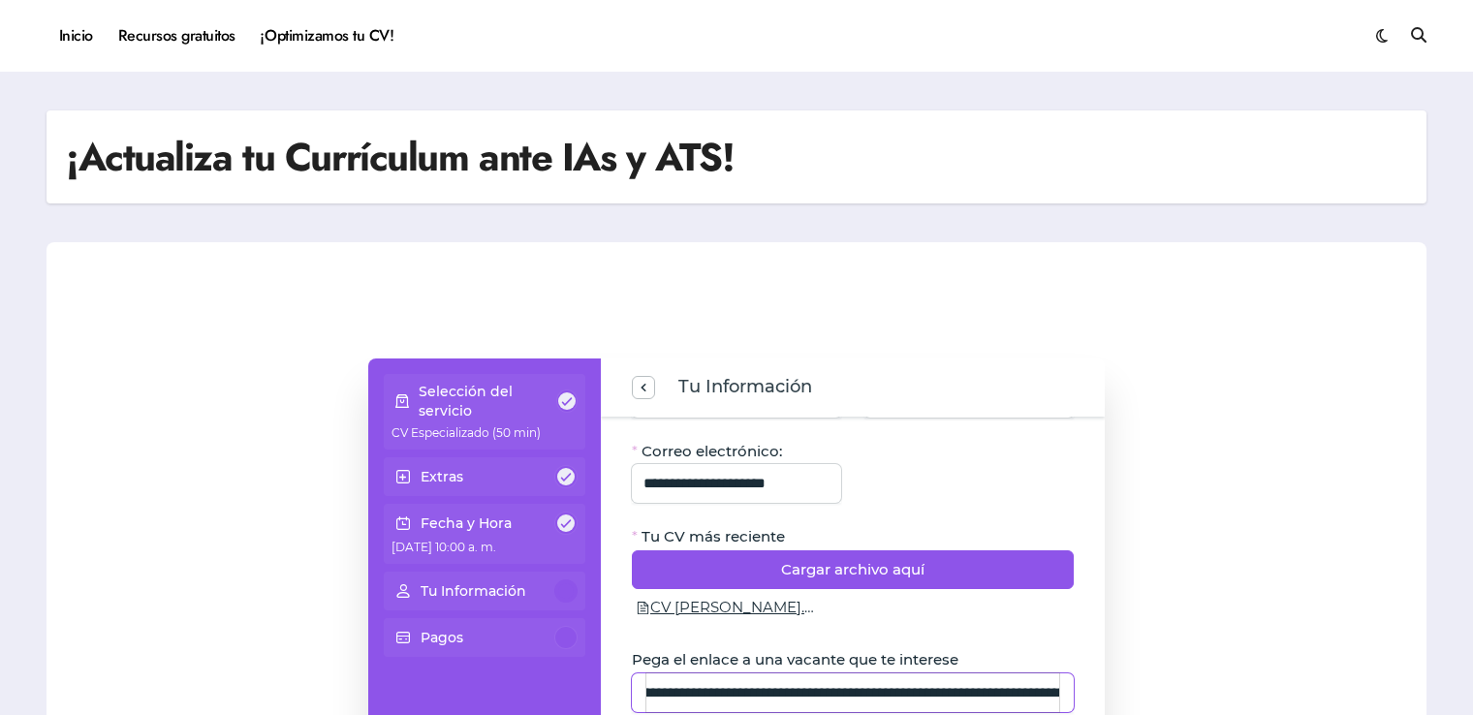
scroll to position [0, 0]
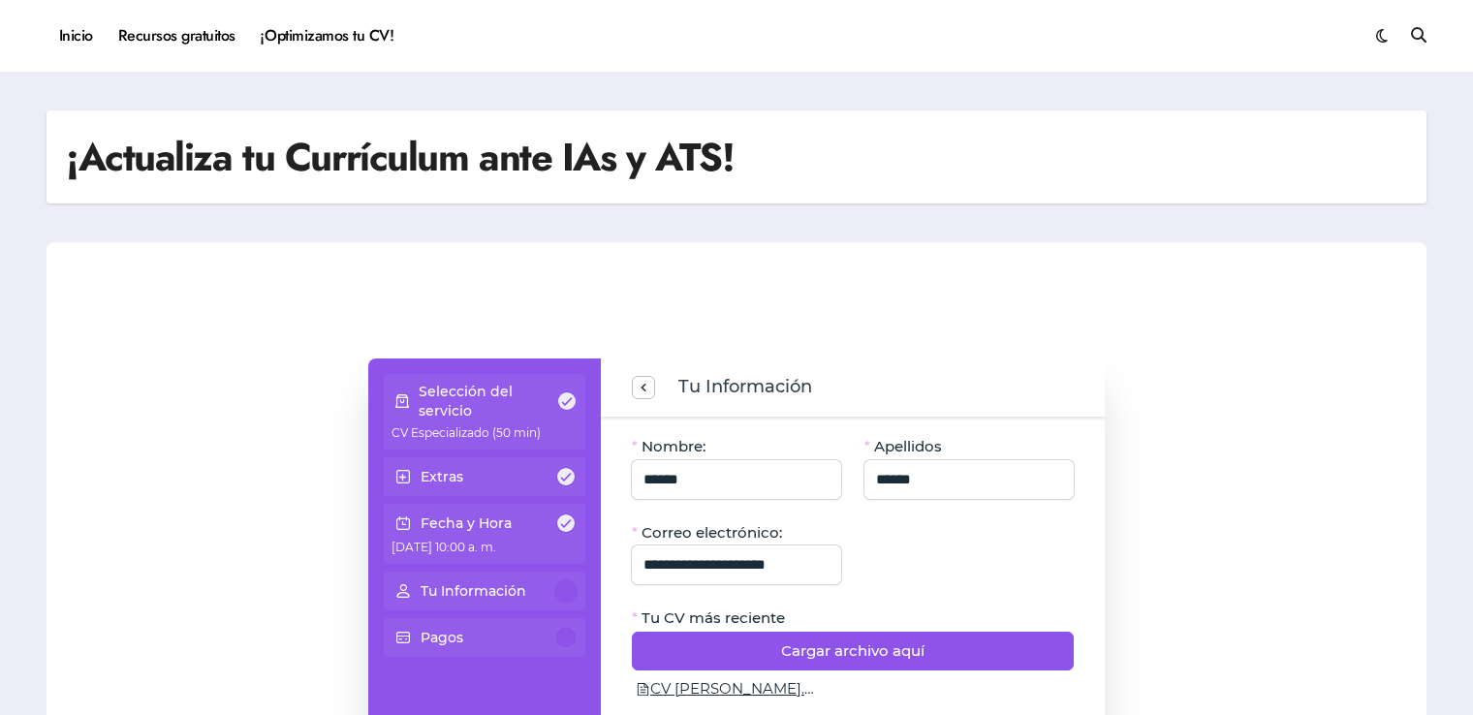
drag, startPoint x: 1051, startPoint y: 421, endPoint x: 481, endPoint y: 408, distance: 570.1
click at [481, 408] on div "**********" at bounding box center [736, 630] width 737 height 543
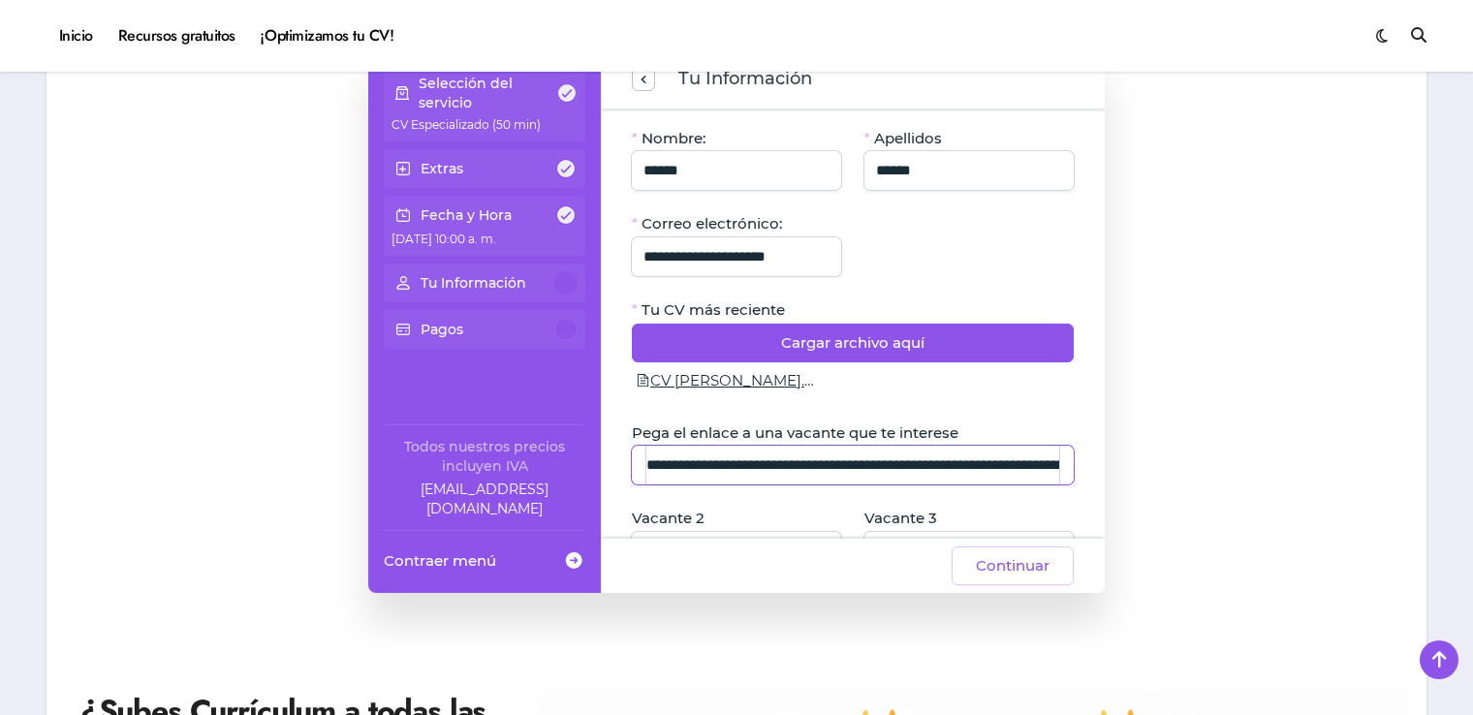
scroll to position [252, 0]
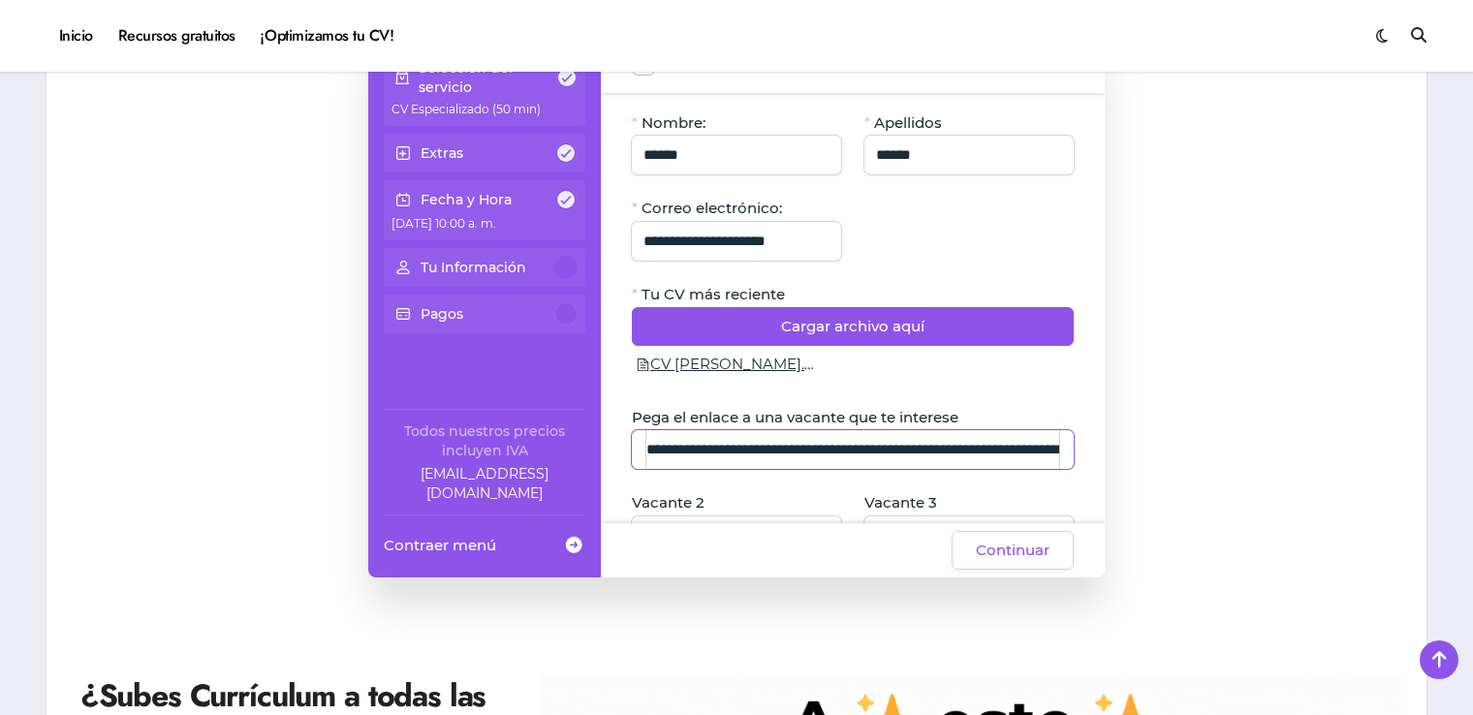
type input "*"
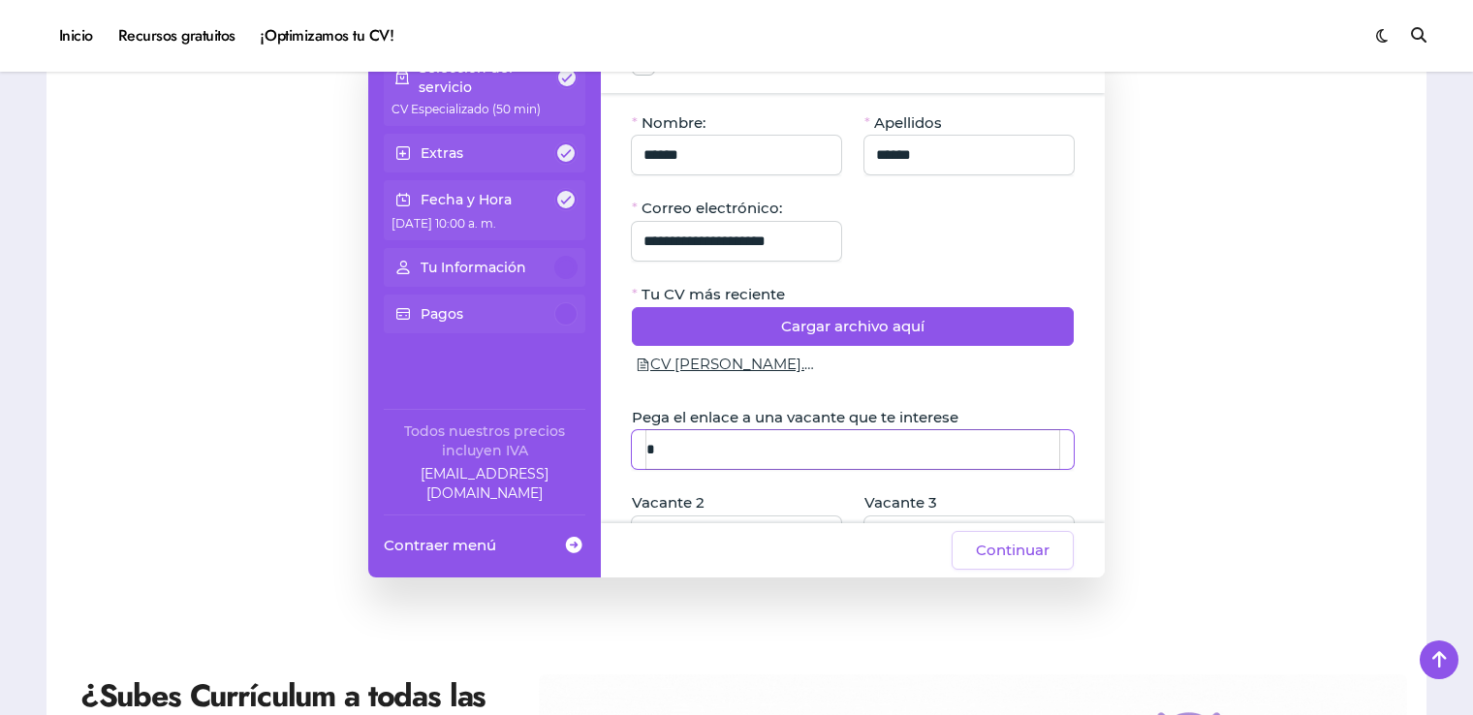
click at [671, 454] on input "*" at bounding box center [853, 449] width 413 height 39
paste input "**********"
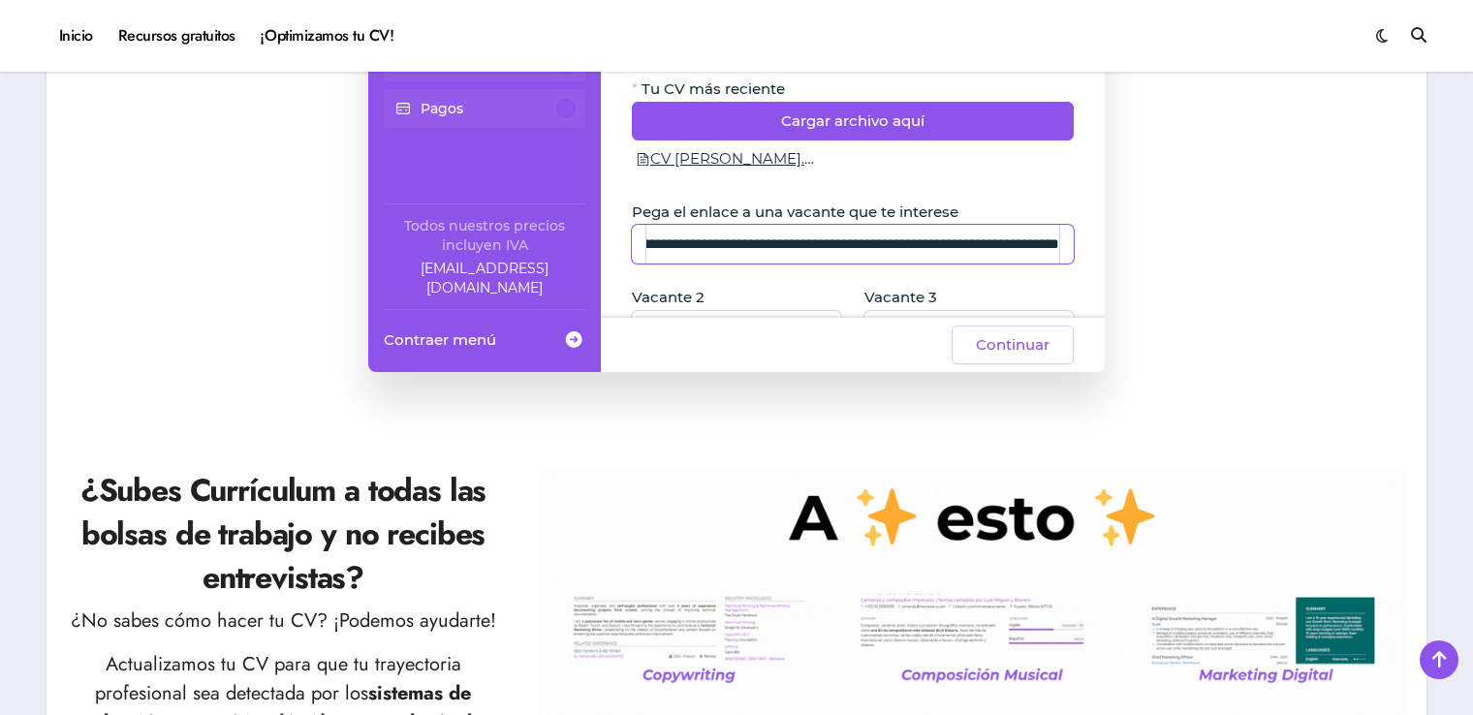
scroll to position [461, 0]
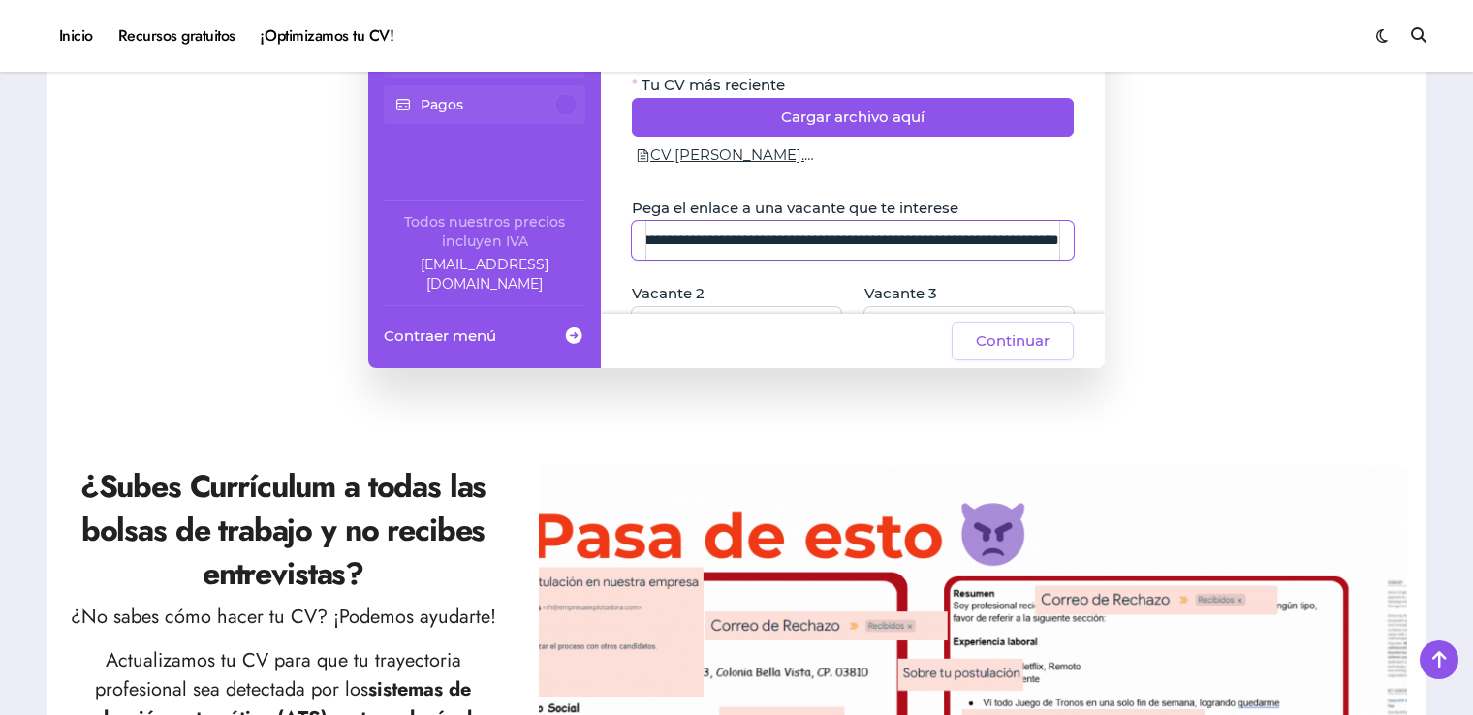
type input "**********"
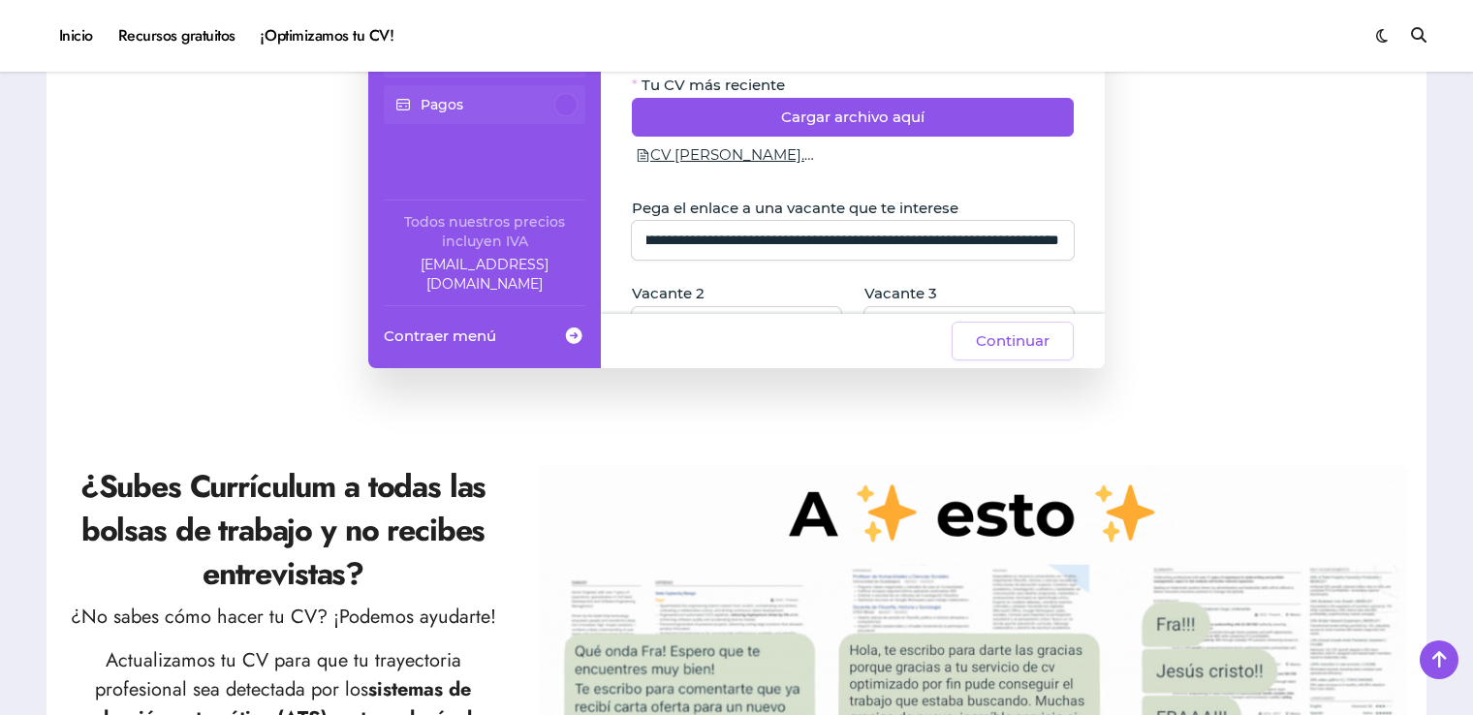
scroll to position [0, 0]
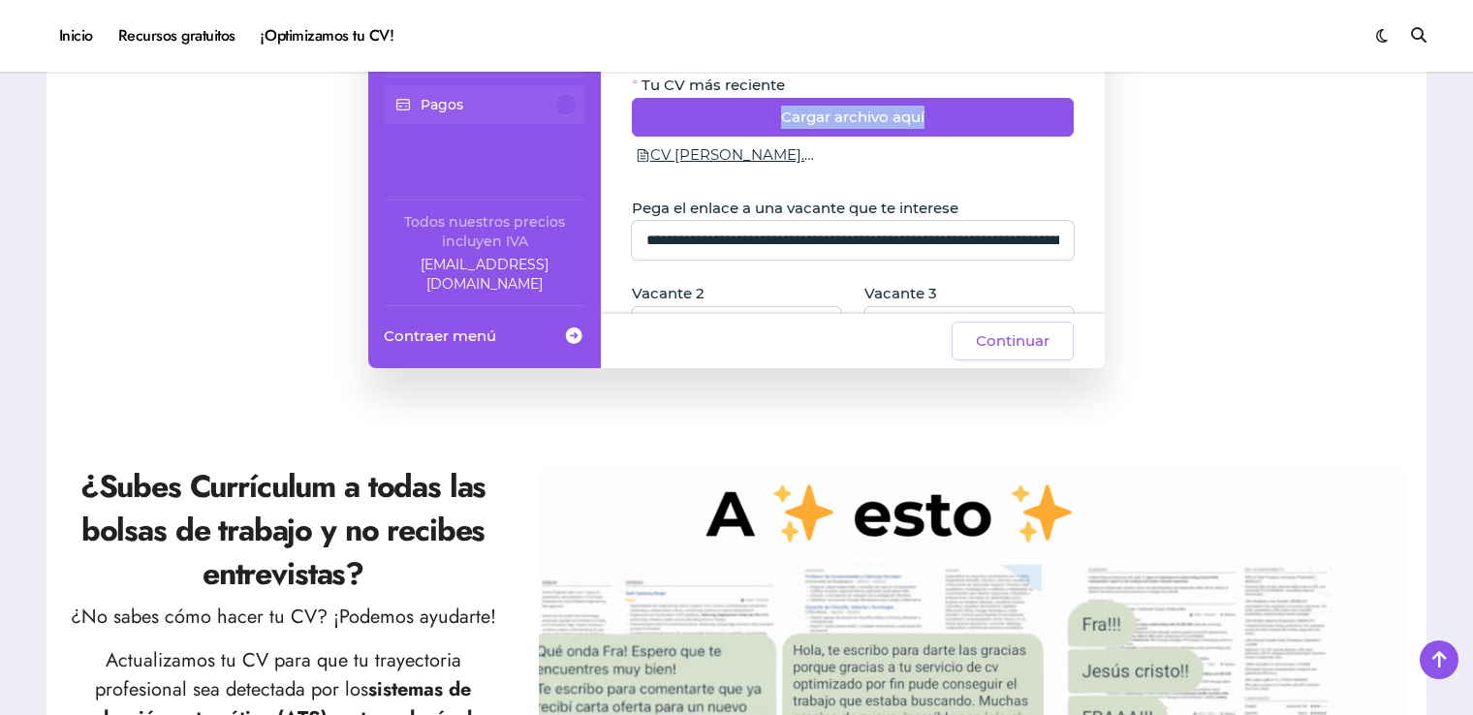
drag, startPoint x: 1096, startPoint y: 87, endPoint x: 1104, endPoint y: 103, distance: 17.3
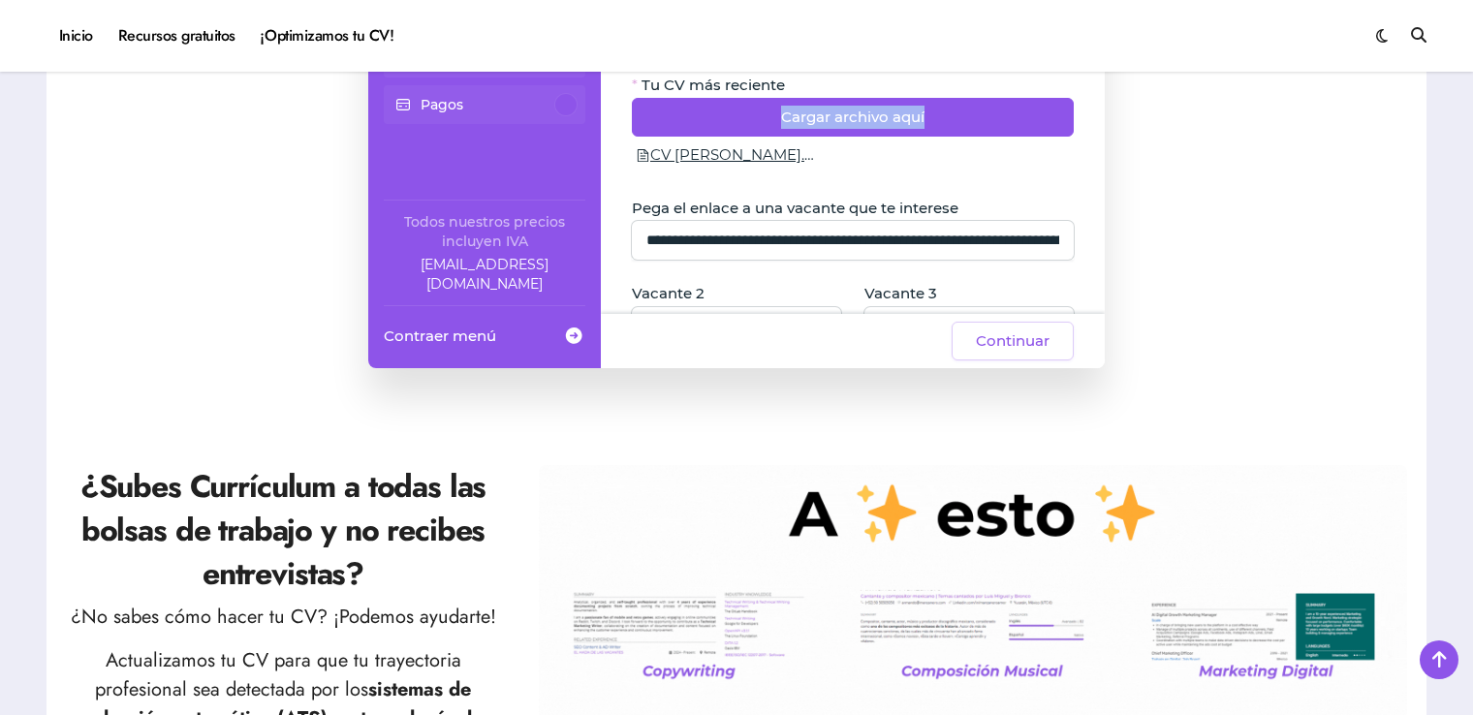
click at [1104, 103] on div "**********" at bounding box center [853, 99] width 504 height 430
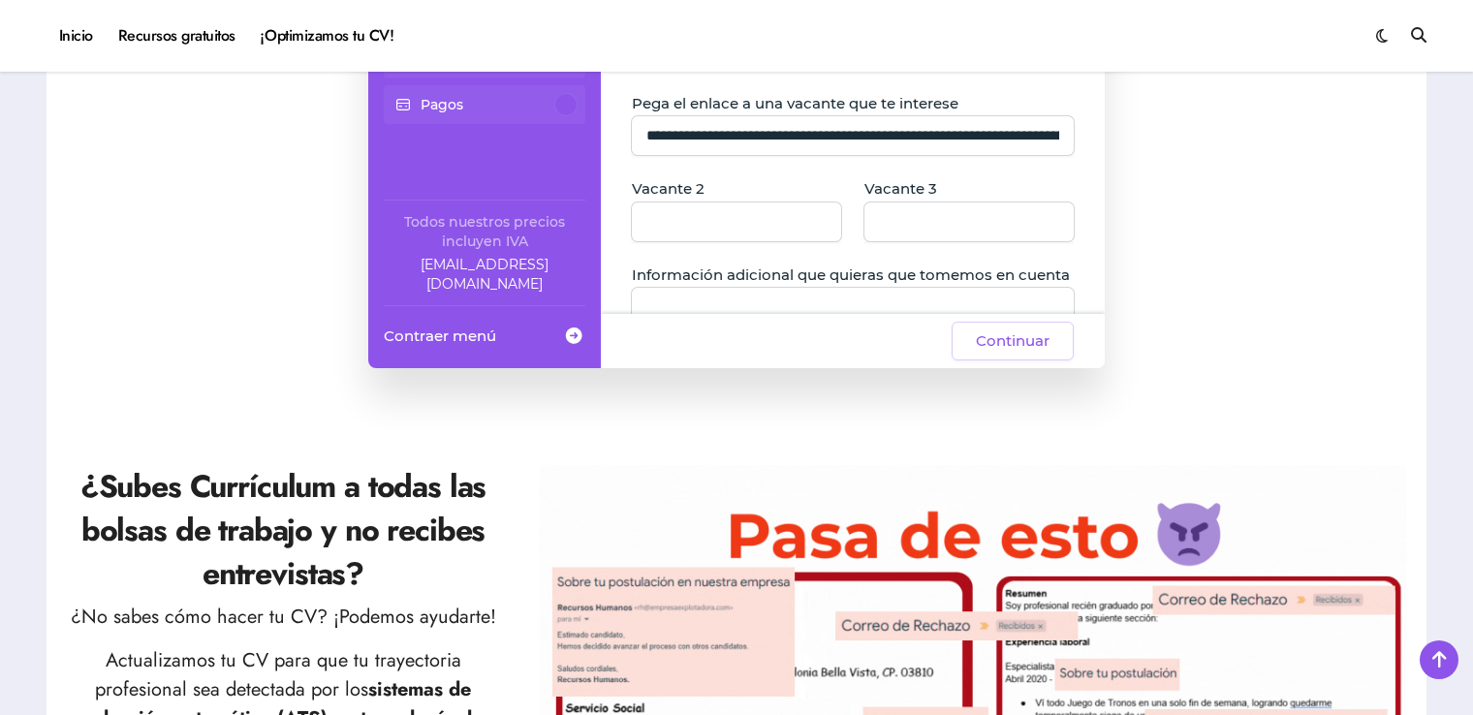
scroll to position [111, 0]
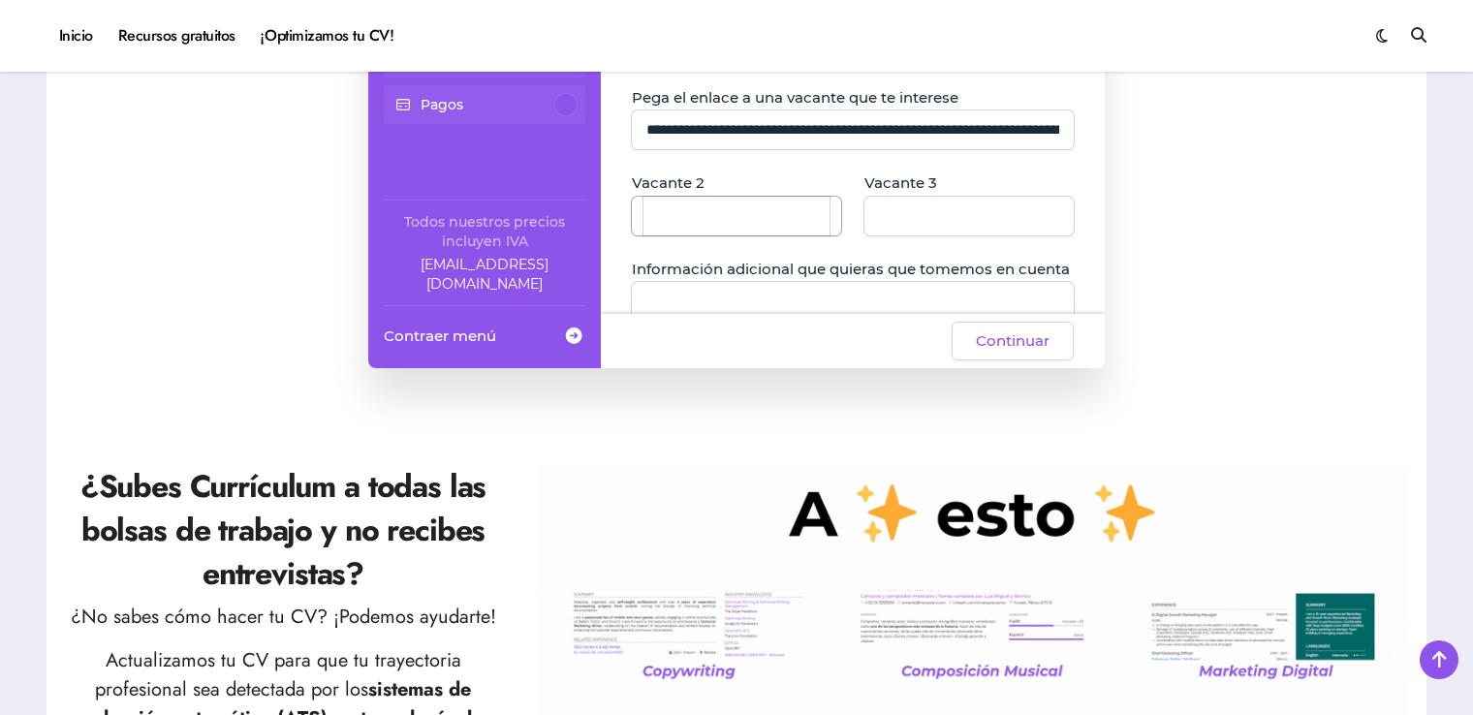
click at [777, 211] on input "Vacante 2" at bounding box center [737, 216] width 186 height 39
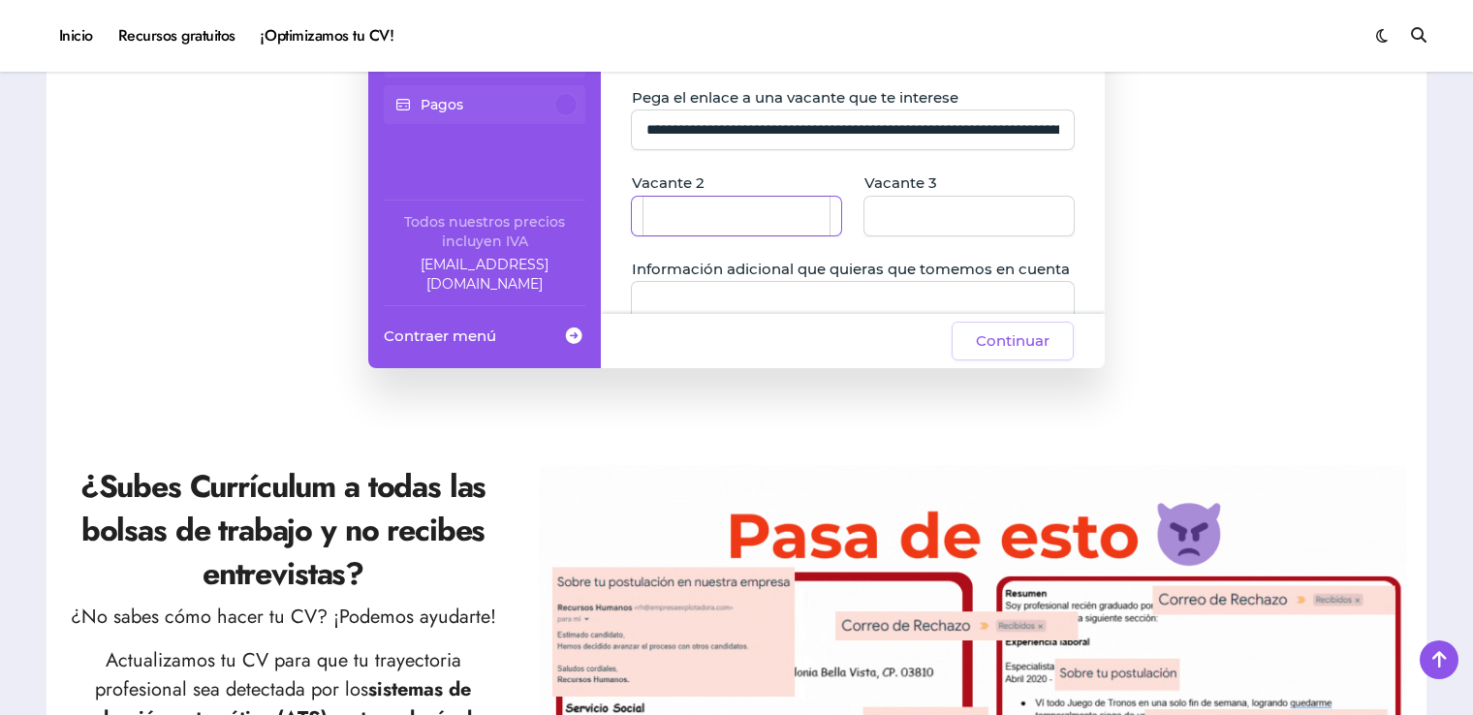
paste input "**********"
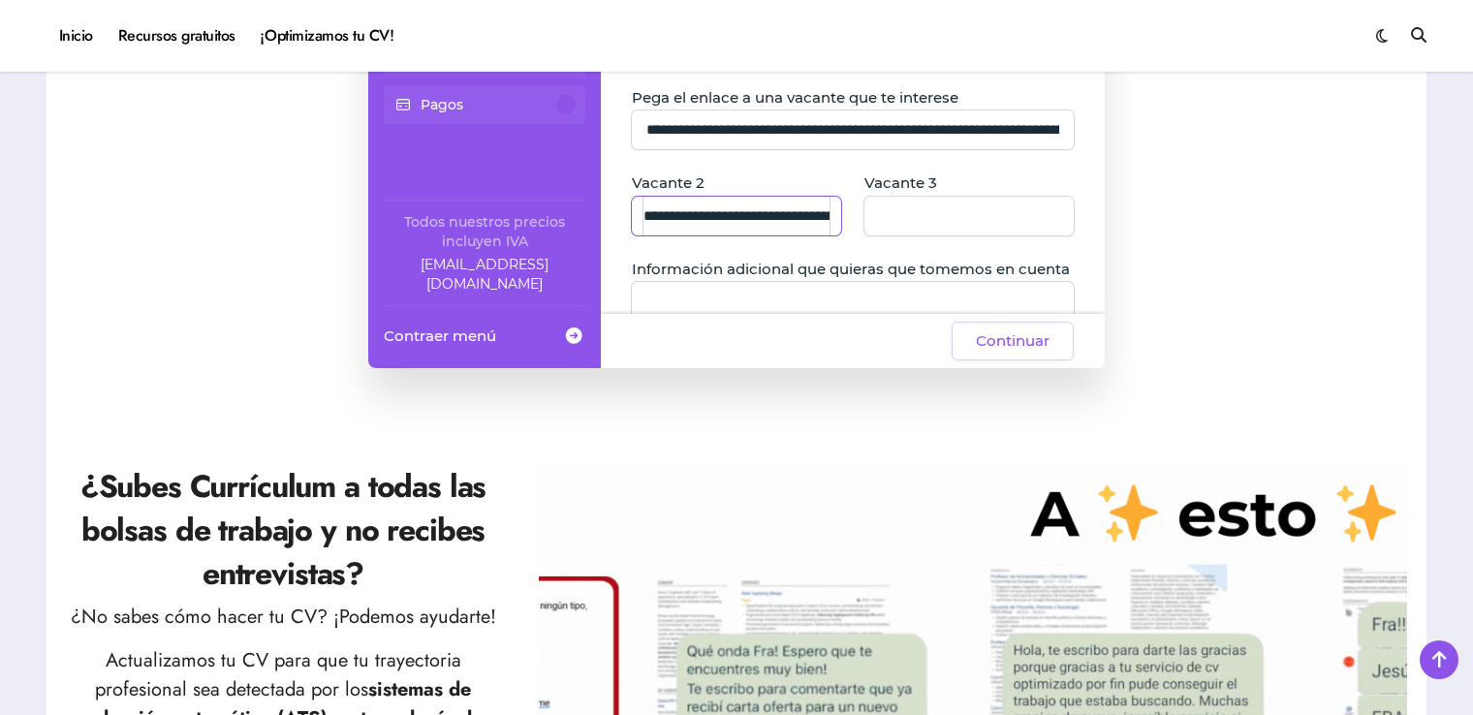
scroll to position [0, 2081]
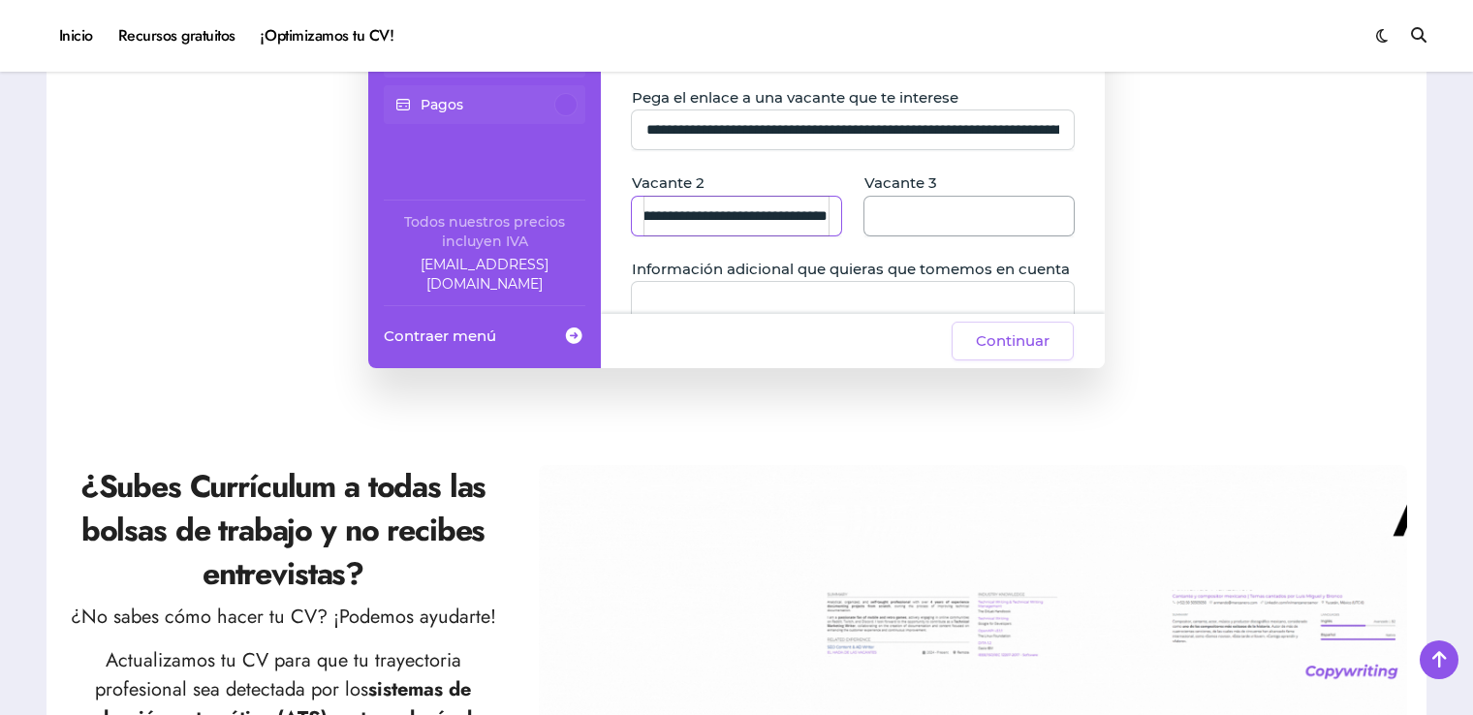
type input "**********"
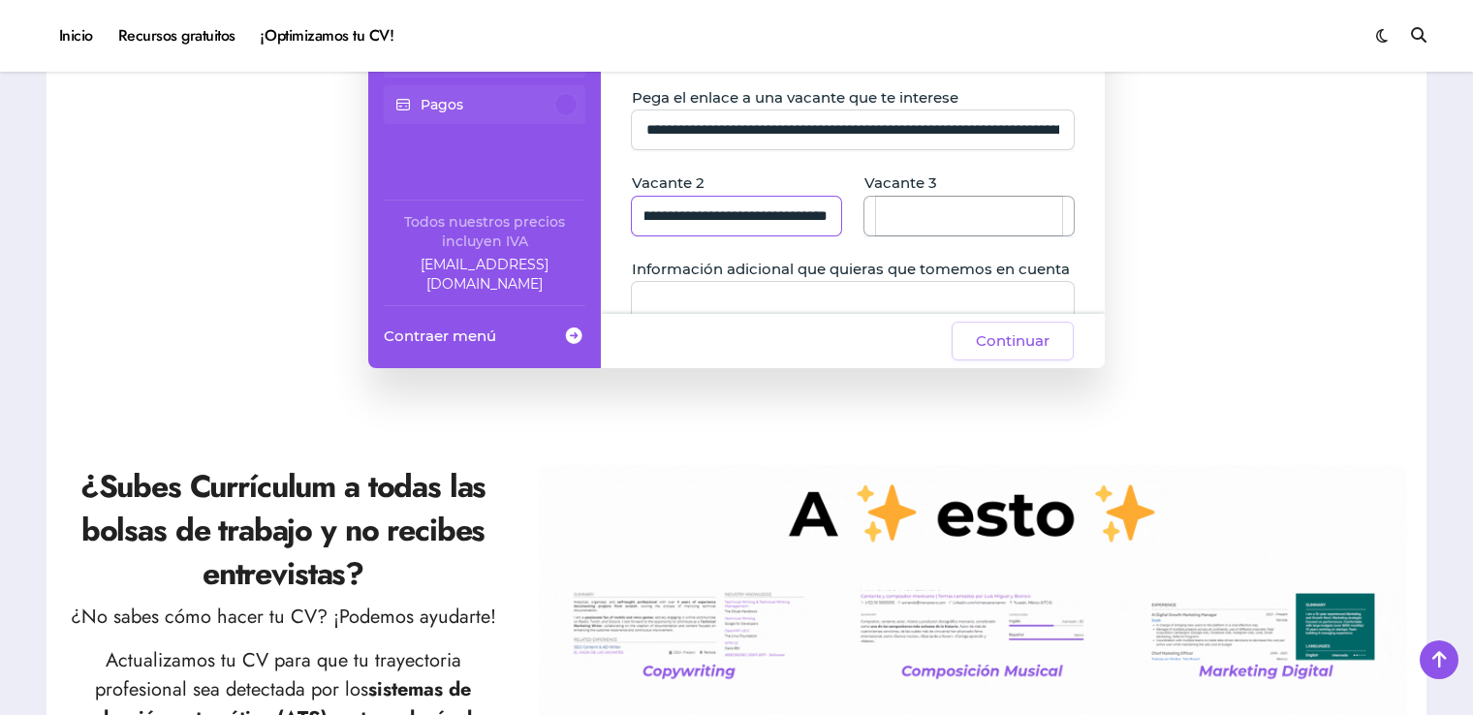
scroll to position [0, 0]
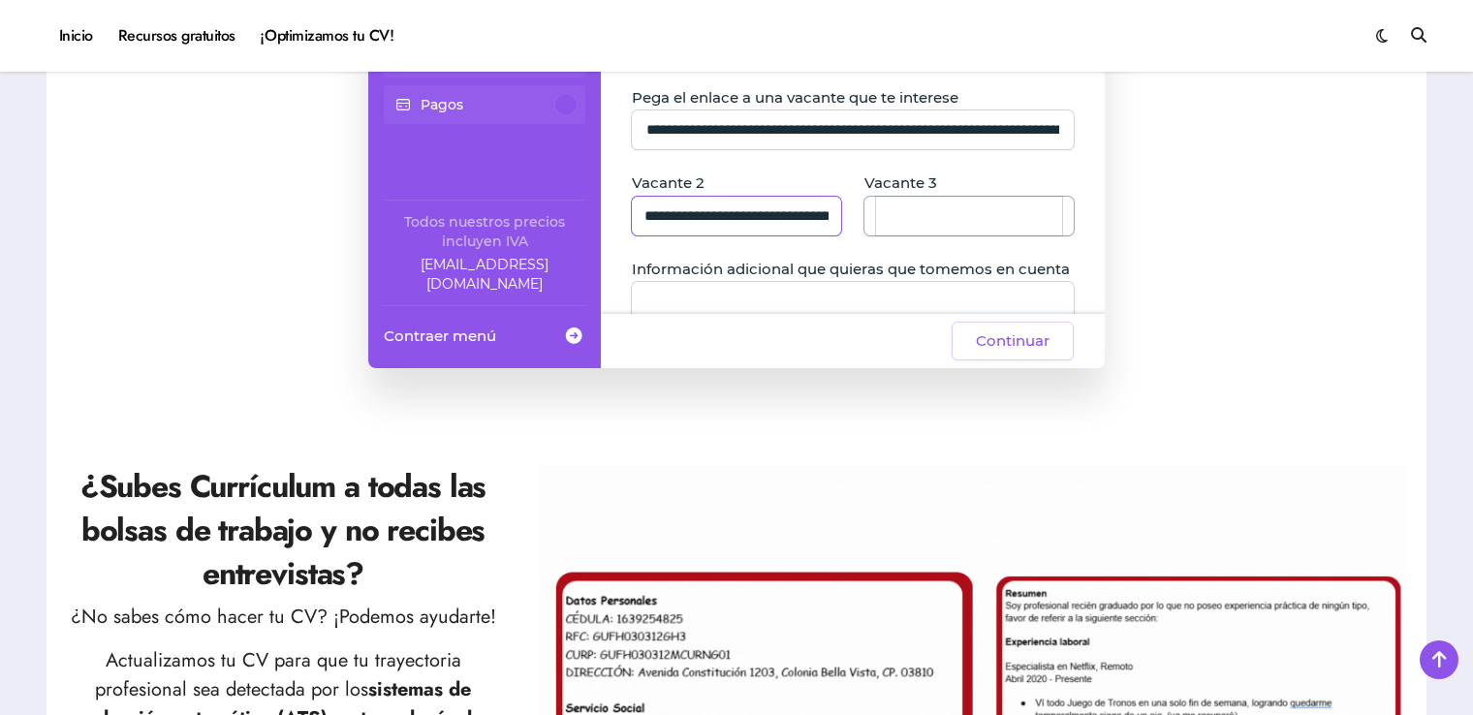
click at [923, 225] on input "Vacante 3" at bounding box center [969, 216] width 186 height 39
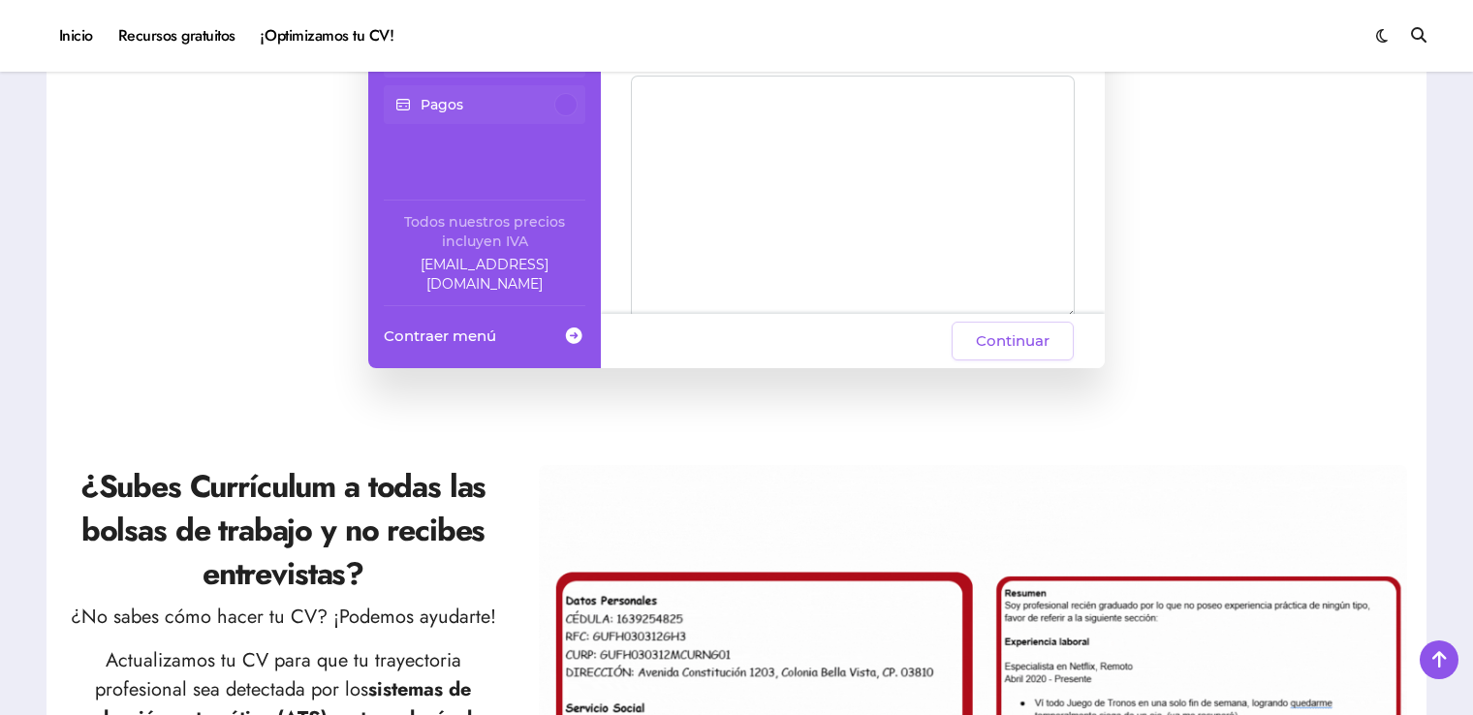
scroll to position [311, 0]
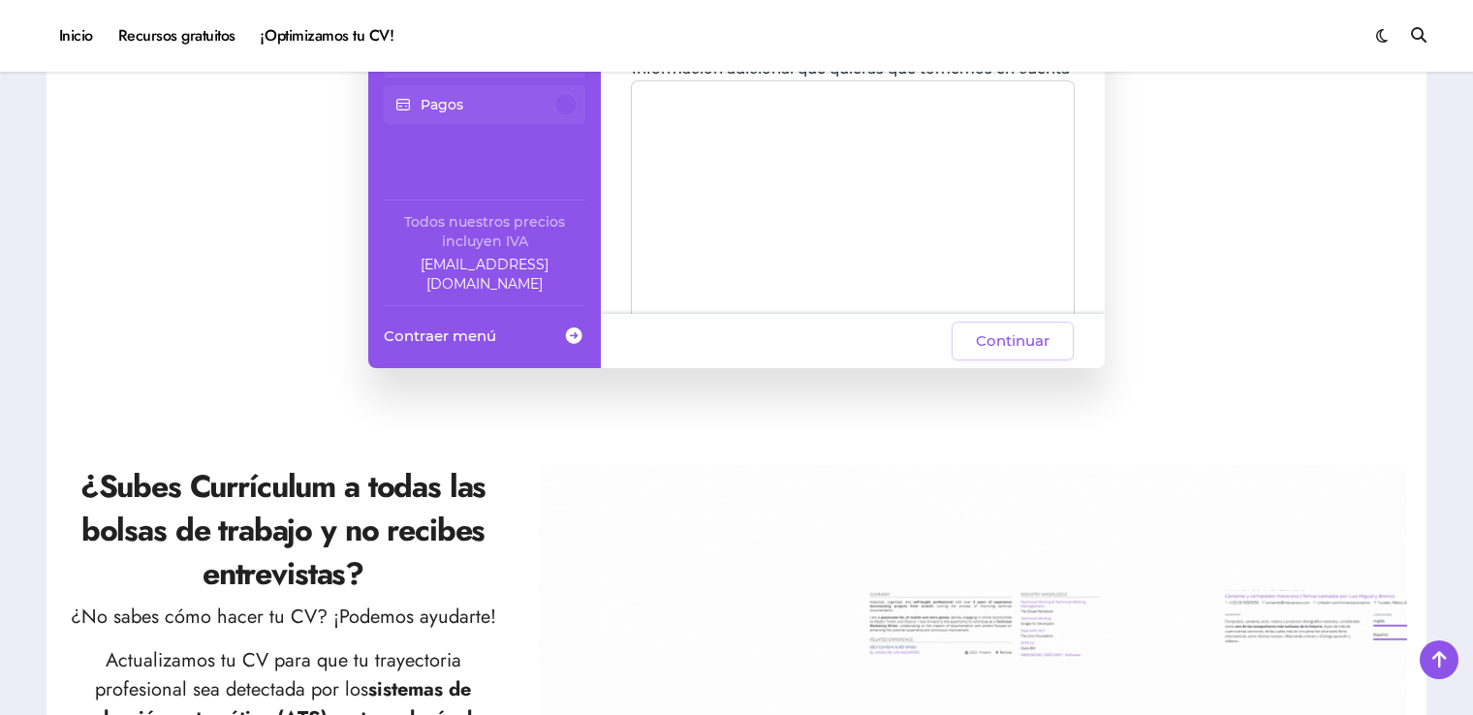
click at [756, 130] on textarea "Información adicional que quieras que tomemos en cuenta" at bounding box center [853, 202] width 442 height 242
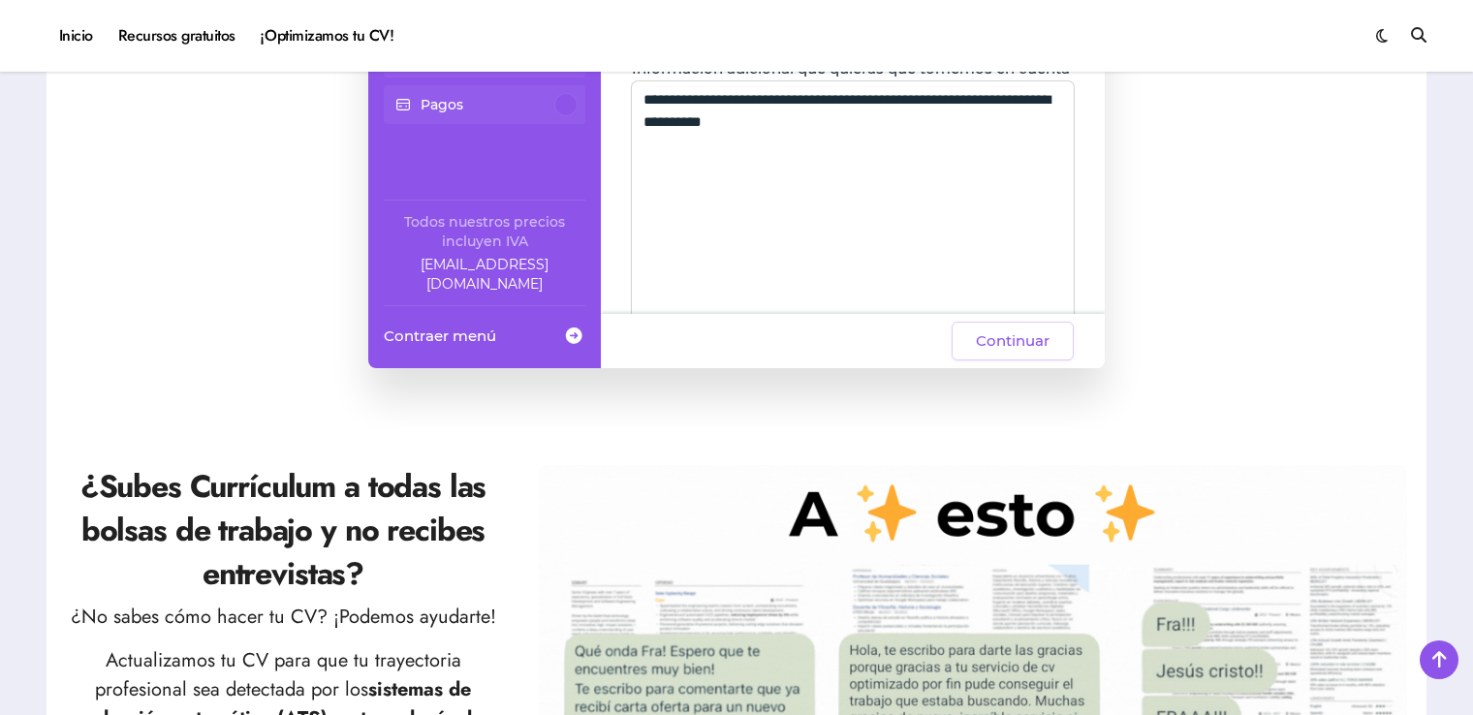
click at [996, 200] on textarea "**********" at bounding box center [853, 202] width 442 height 242
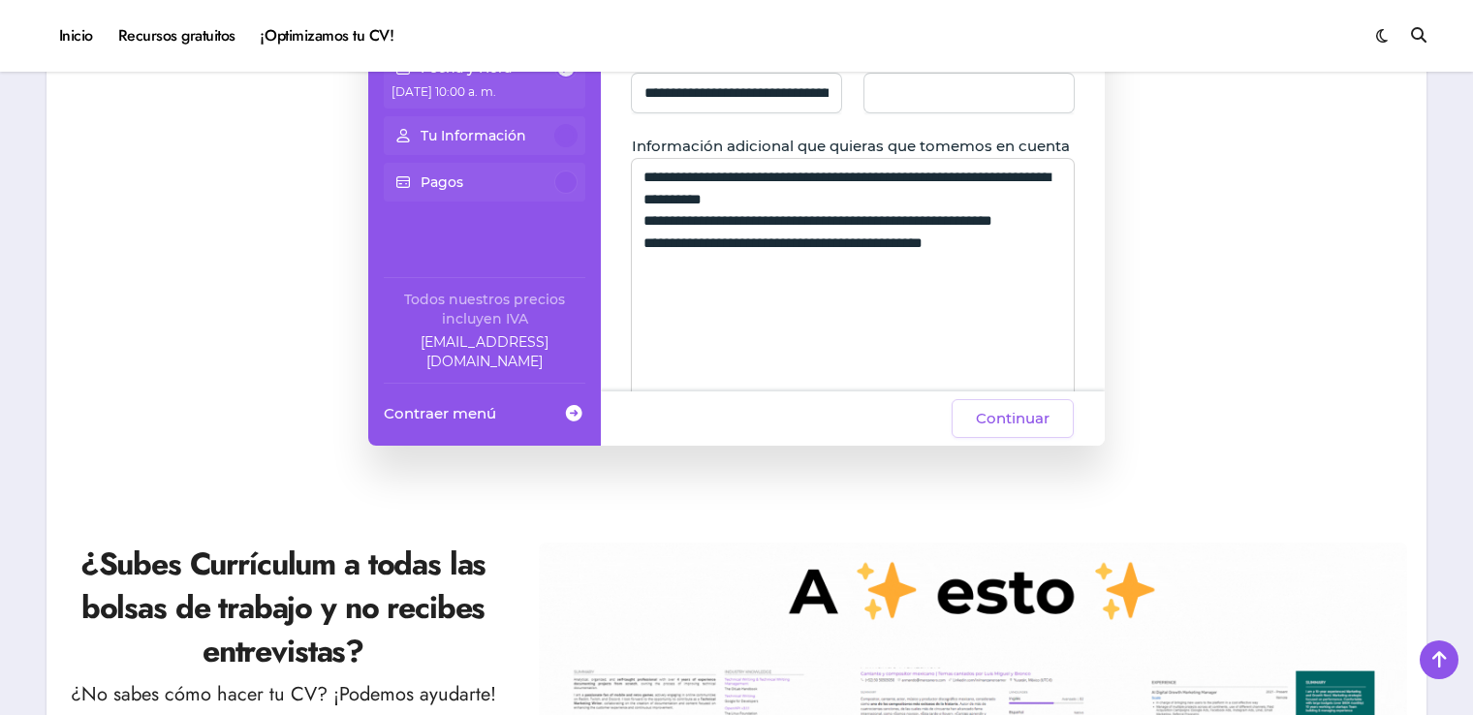
scroll to position [395, 0]
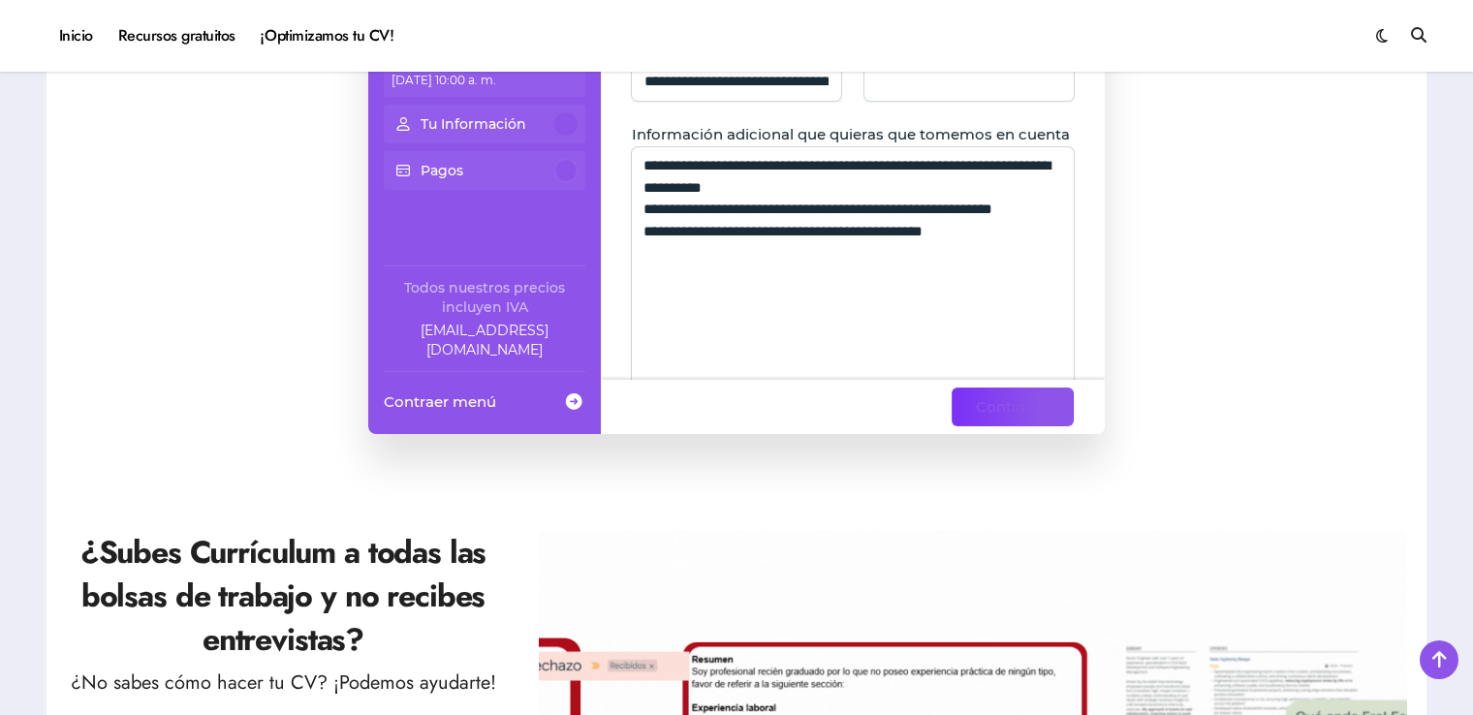
type textarea "**********"
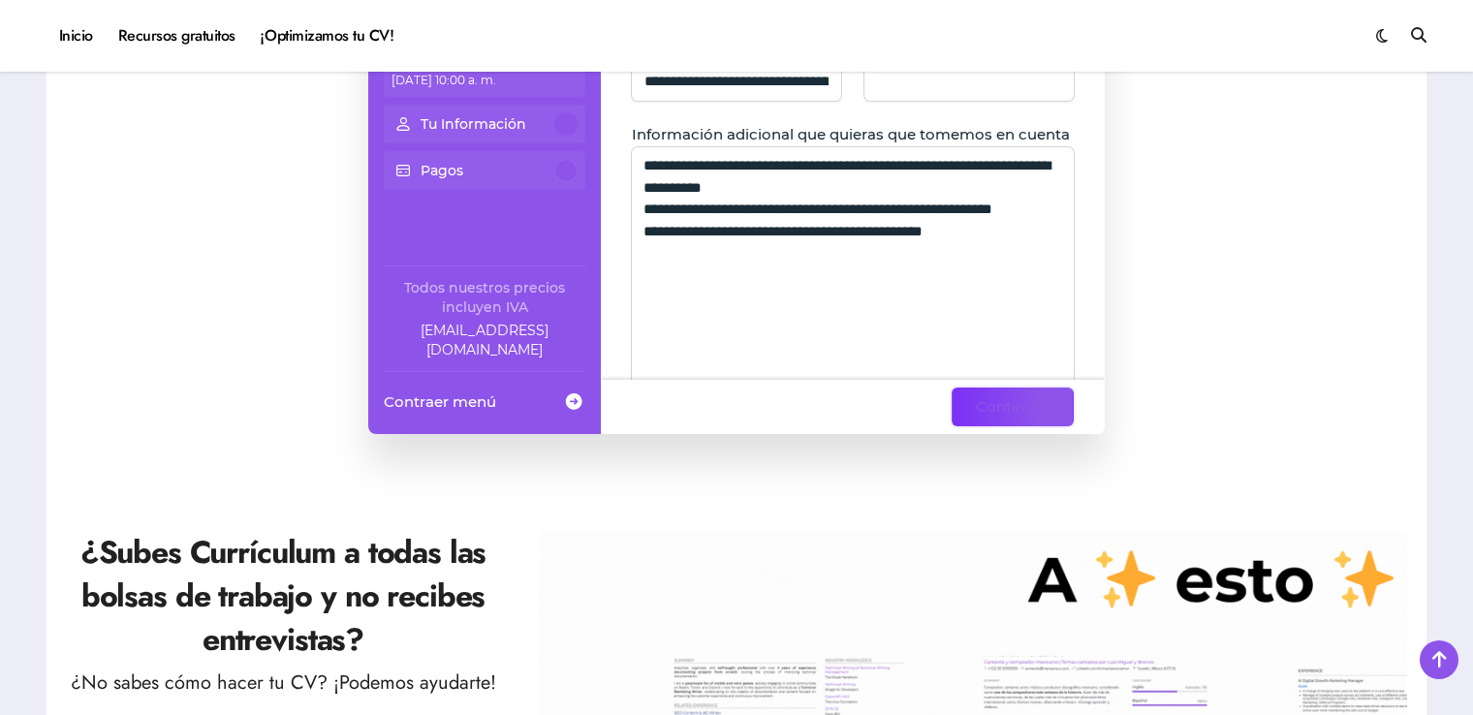
click at [1024, 413] on span "Continuar" at bounding box center [1013, 406] width 74 height 23
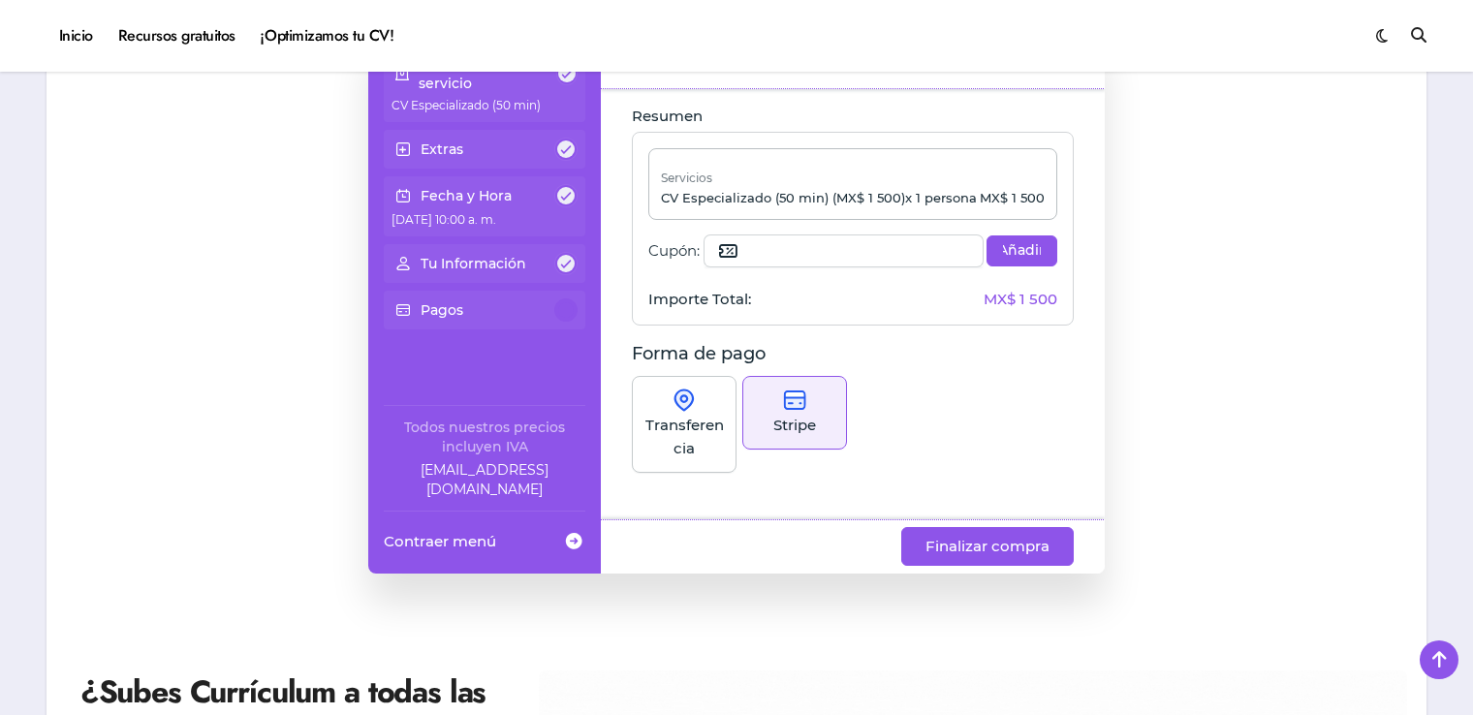
scroll to position [244, 0]
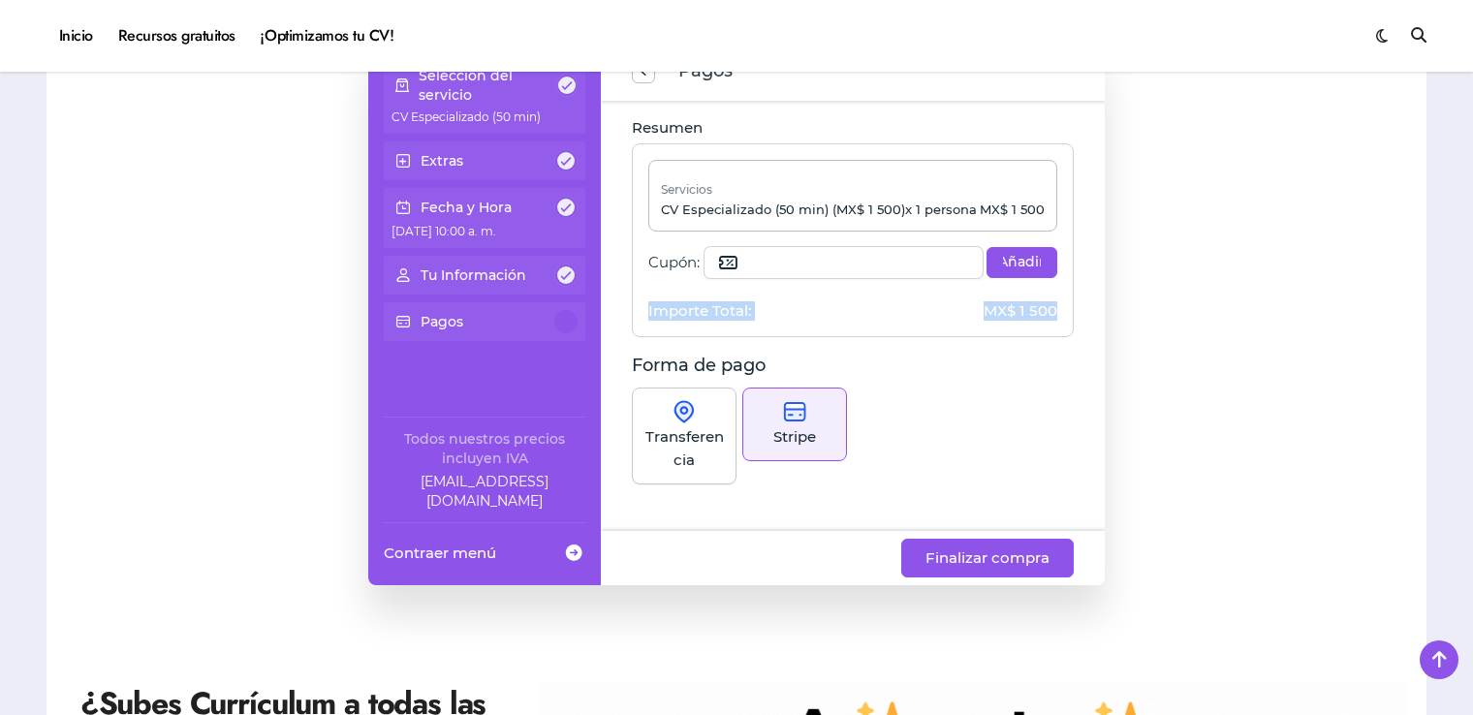
drag, startPoint x: 1105, startPoint y: 258, endPoint x: 1113, endPoint y: 317, distance: 59.6
click at [1113, 317] on div "Selección del servicio CV Especializado (50 min) Extras Fecha y Hora 6 de Octub…" at bounding box center [737, 314] width 1342 height 543
drag, startPoint x: 1113, startPoint y: 317, endPoint x: 1062, endPoint y: 419, distance: 113.6
click at [1062, 419] on div "Transferencia Stripe" at bounding box center [853, 439] width 442 height 103
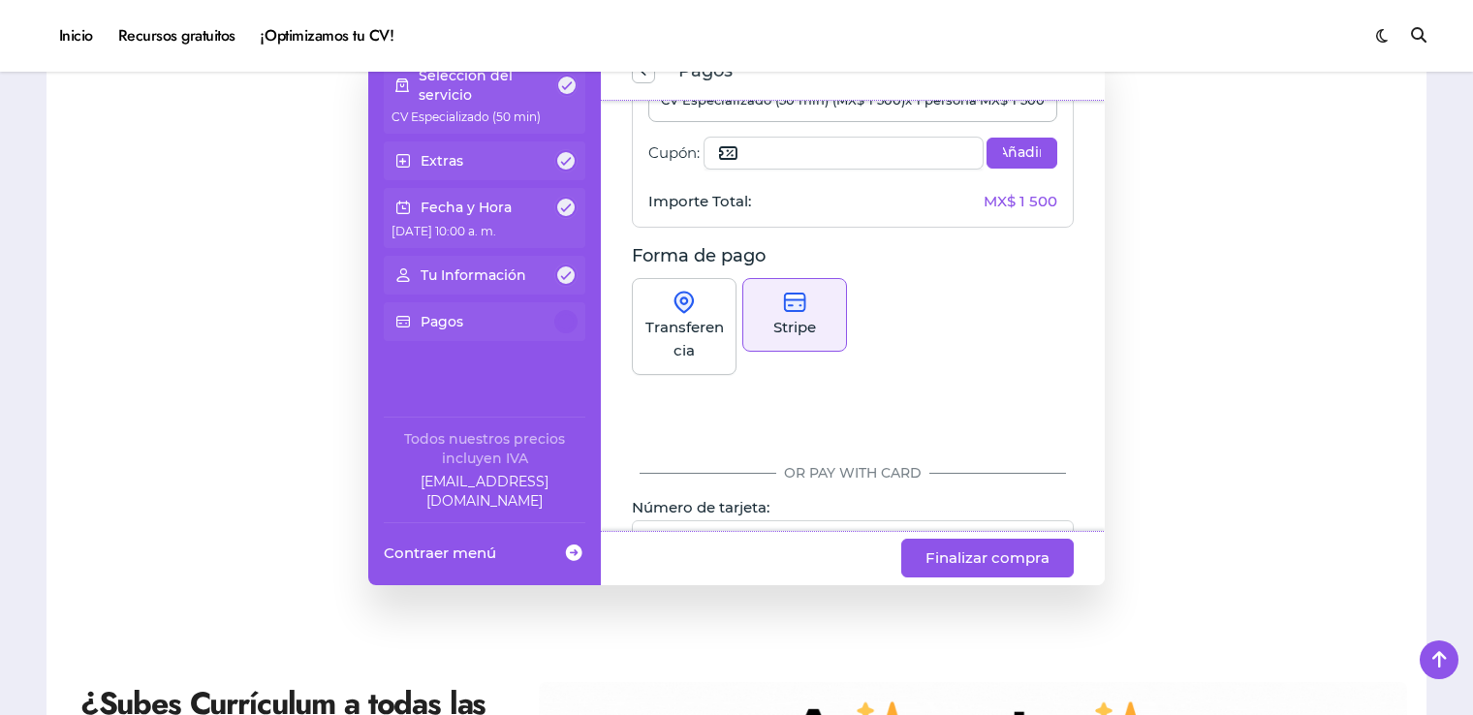
scroll to position [106, 0]
click at [698, 305] on div "Transferencia" at bounding box center [684, 330] width 105 height 97
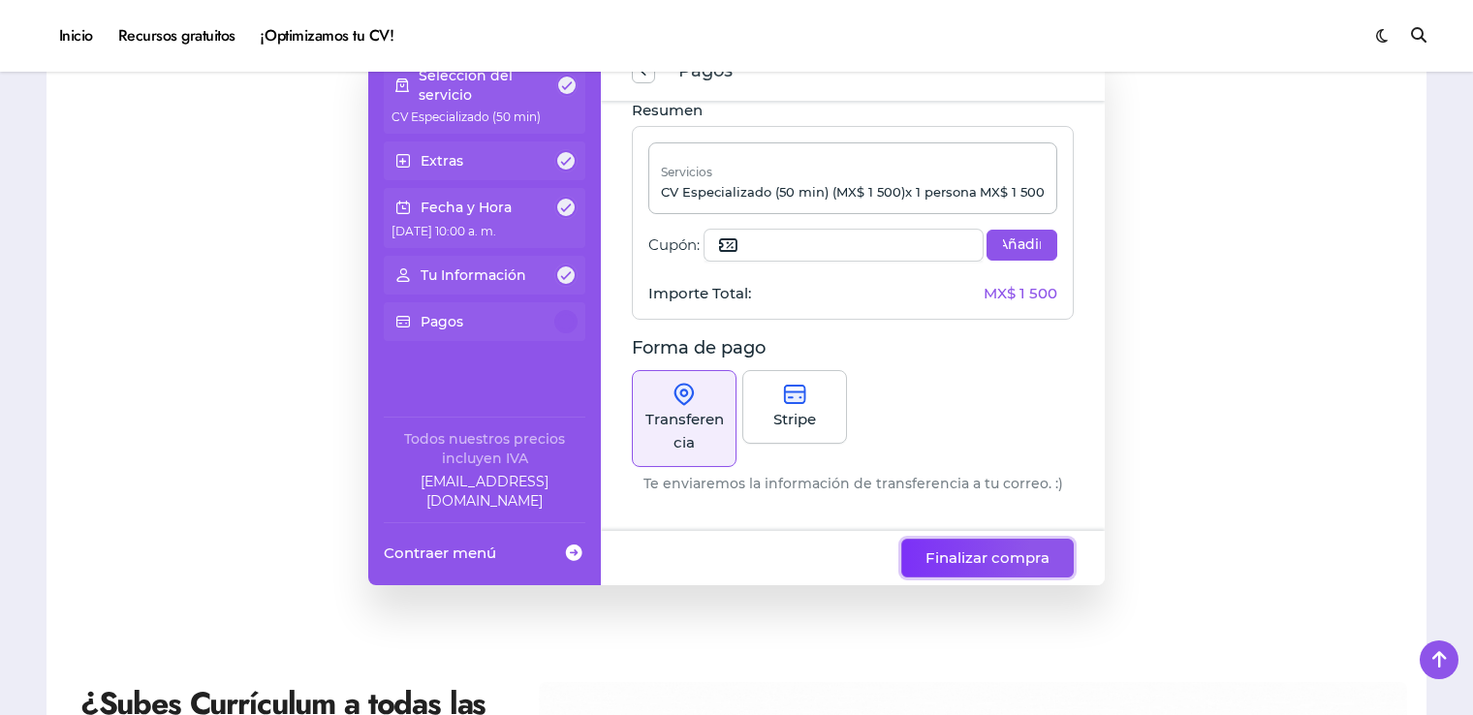
click at [1032, 547] on span "Finalizar compra" at bounding box center [988, 558] width 124 height 23
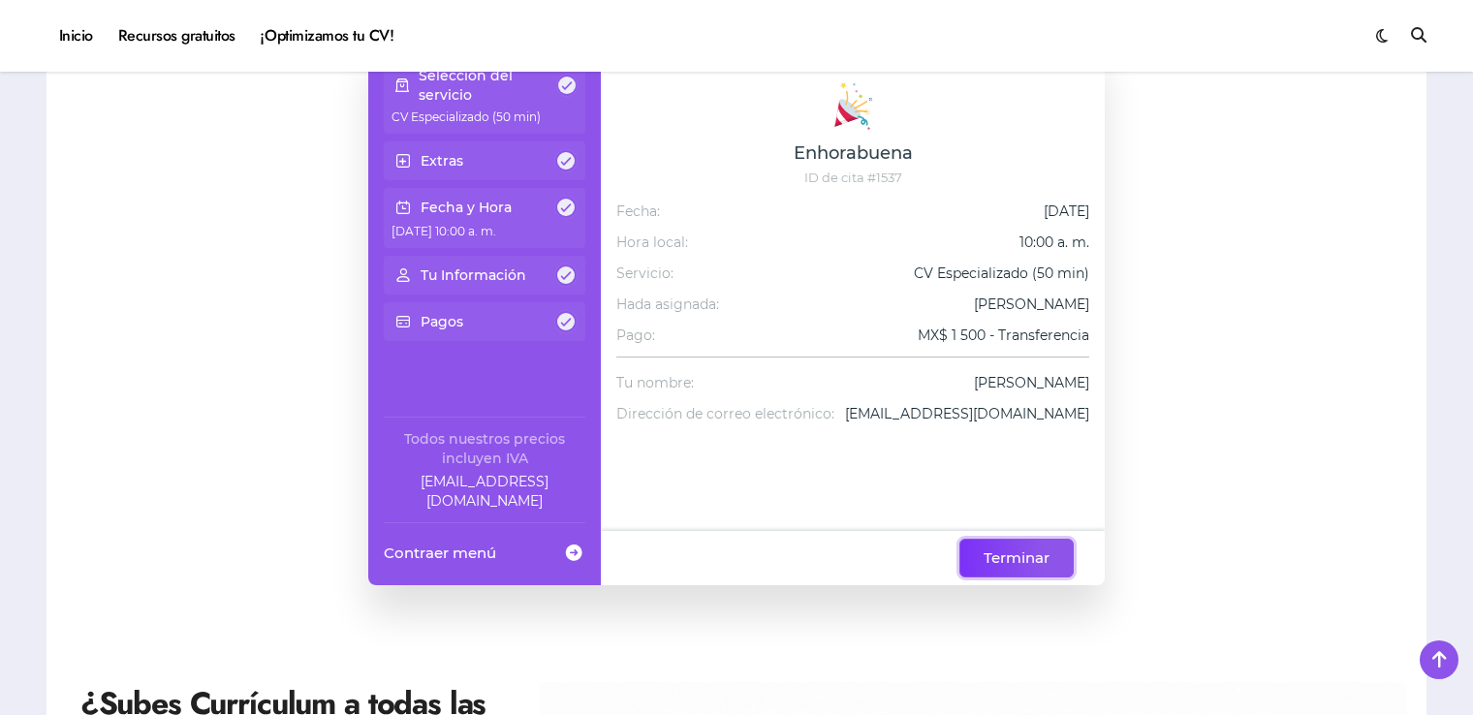
click at [1032, 547] on span "Terminar" at bounding box center [1017, 558] width 66 height 23
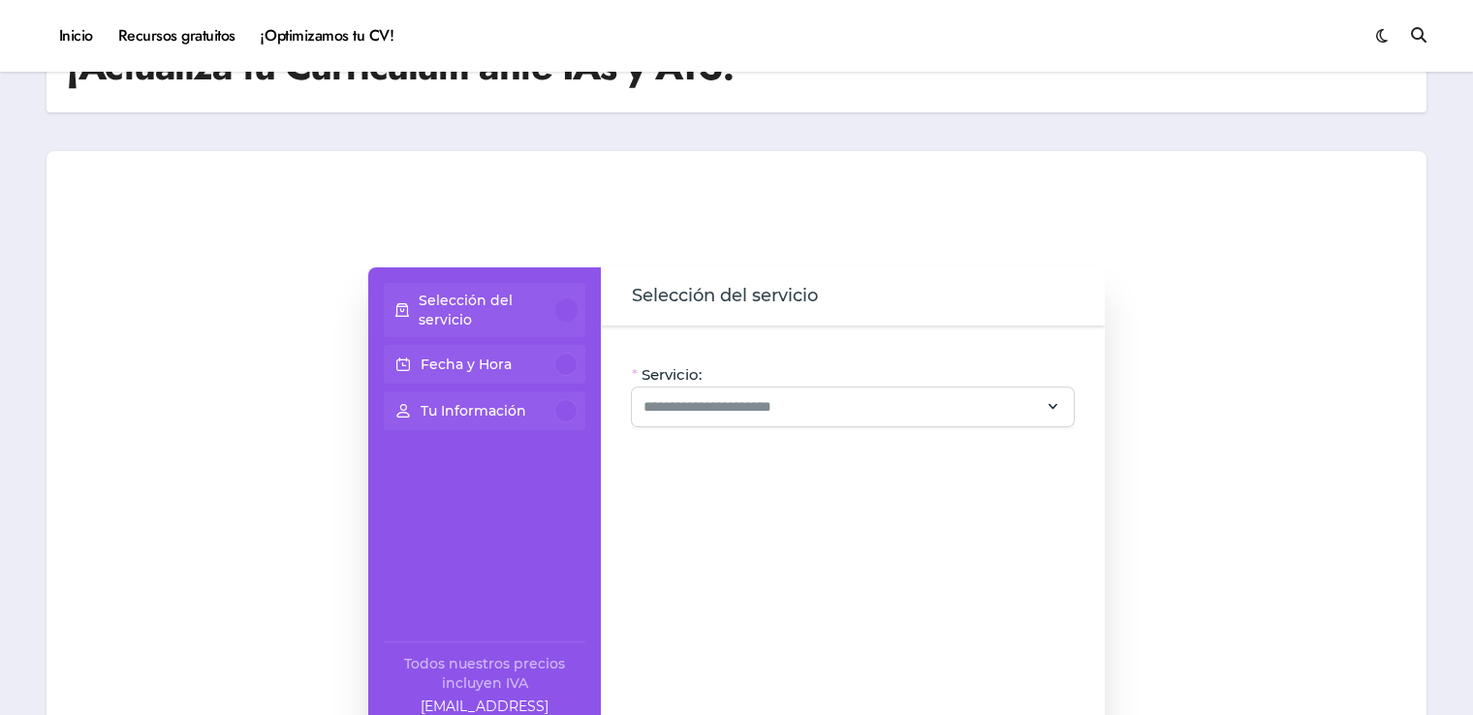
scroll to position [39, 0]
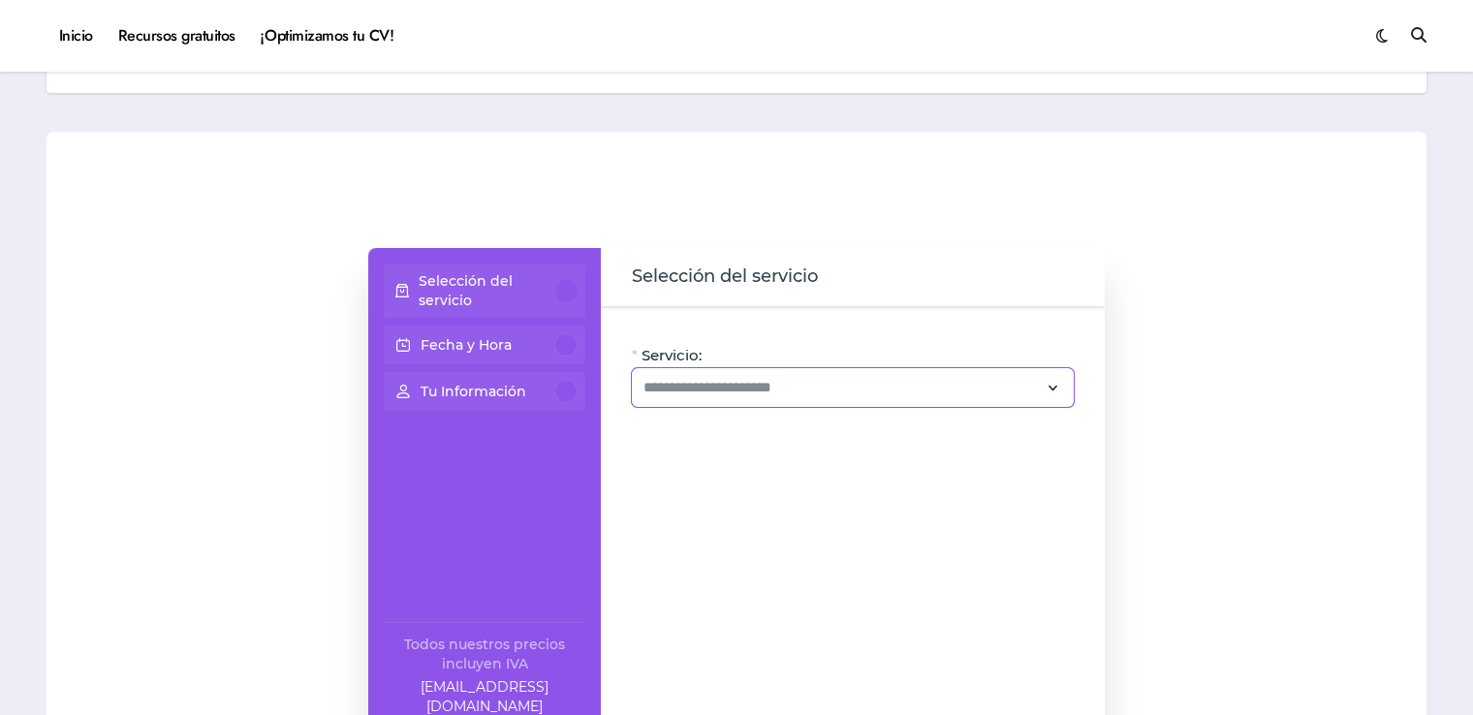
click at [1055, 390] on icon at bounding box center [1053, 388] width 17 height 26
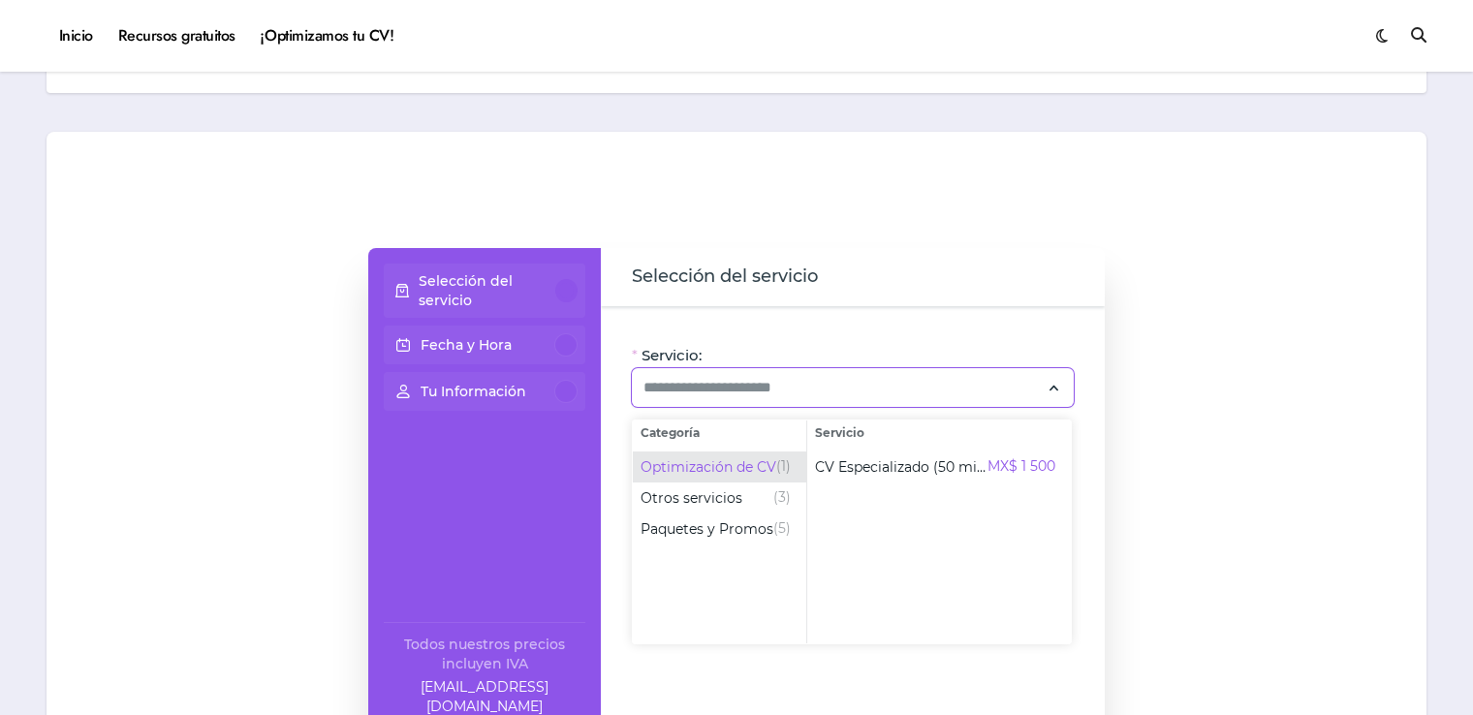
click at [706, 471] on span "Optimización de CV" at bounding box center [709, 467] width 136 height 19
